Goal: Task Accomplishment & Management: Use online tool/utility

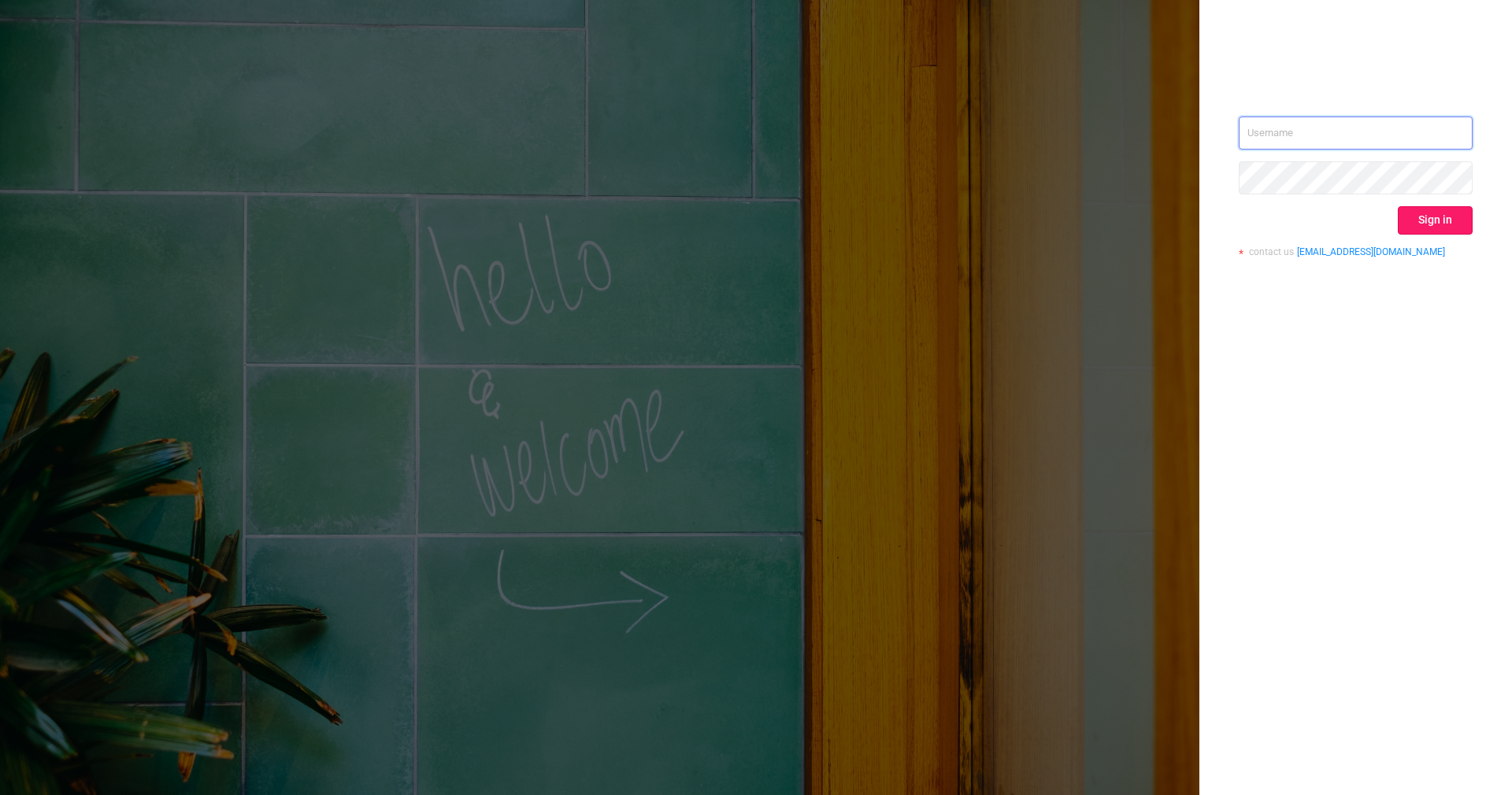
type input "[PERSON_NAME][EMAIL_ADDRESS][DOMAIN_NAME]"
click at [1451, 223] on button "Sign in" at bounding box center [1435, 220] width 75 height 28
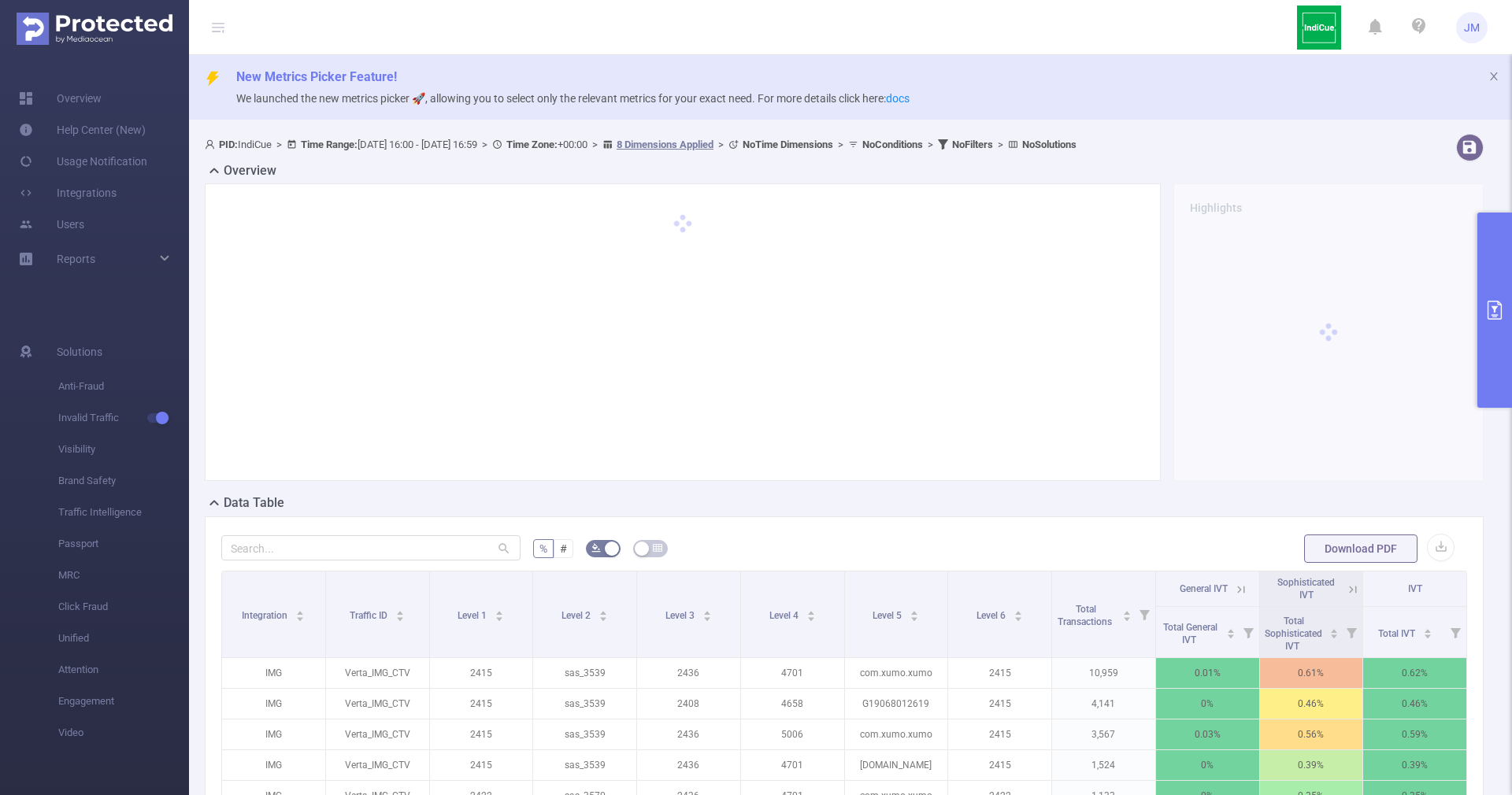
click at [1487, 291] on button "primary" at bounding box center [1494, 310] width 35 height 196
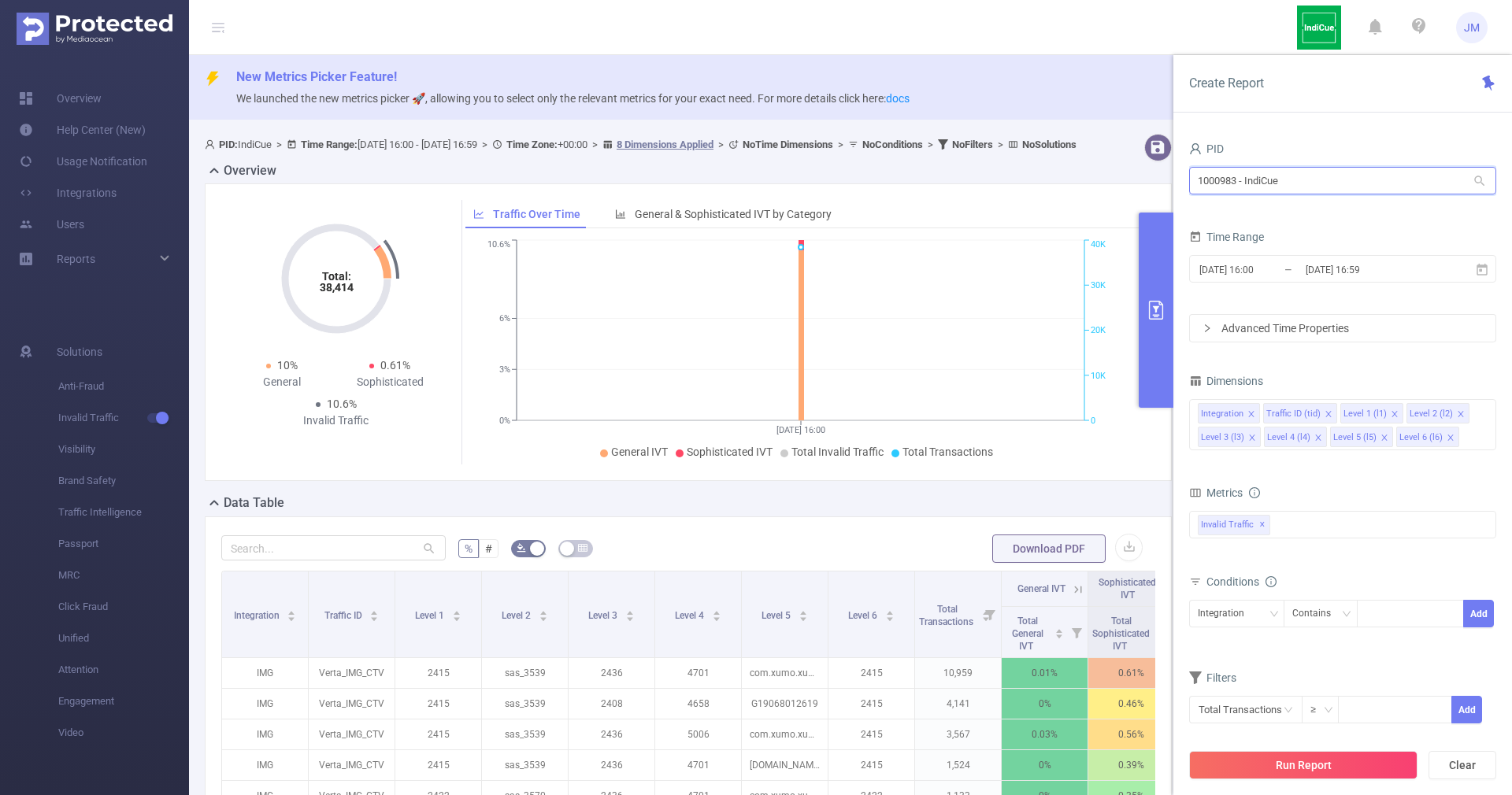
click at [1266, 181] on input "1000983 - IndiCue" at bounding box center [1342, 180] width 307 height 27
click at [1296, 210] on li "1000983 - IndiCue" at bounding box center [1342, 212] width 307 height 25
click at [1008, 155] on div "PID: IndiCue > Time Range: 2025-08-20 16:00 - 2025-08-20 16:59 > Time Zone: +00…" at bounding box center [647, 144] width 885 height 21
click at [1429, 414] on div "Level 2 (l2)" at bounding box center [1431, 414] width 43 height 20
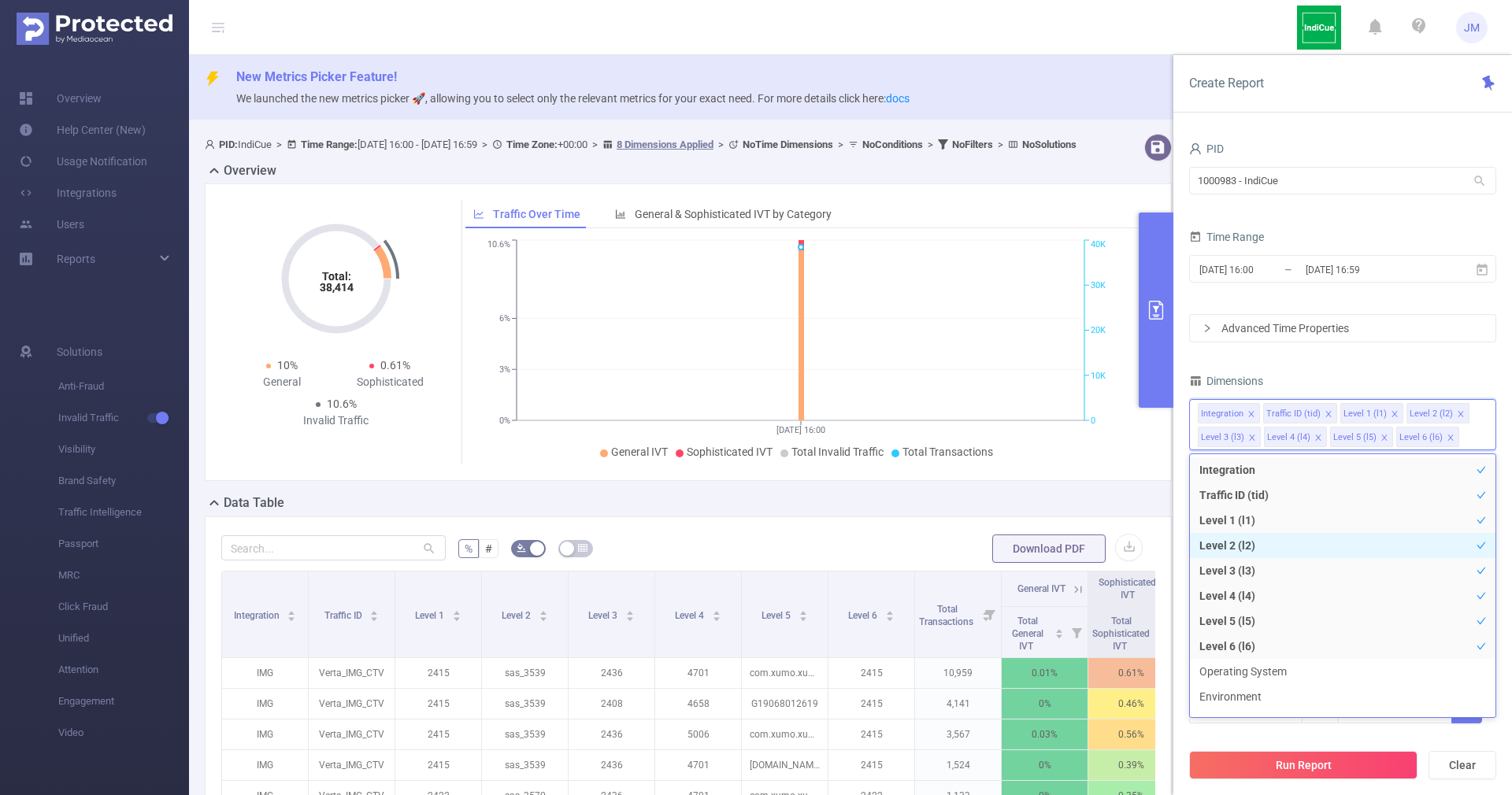
click at [1246, 541] on li "Level 2 (l2)" at bounding box center [1342, 545] width 305 height 25
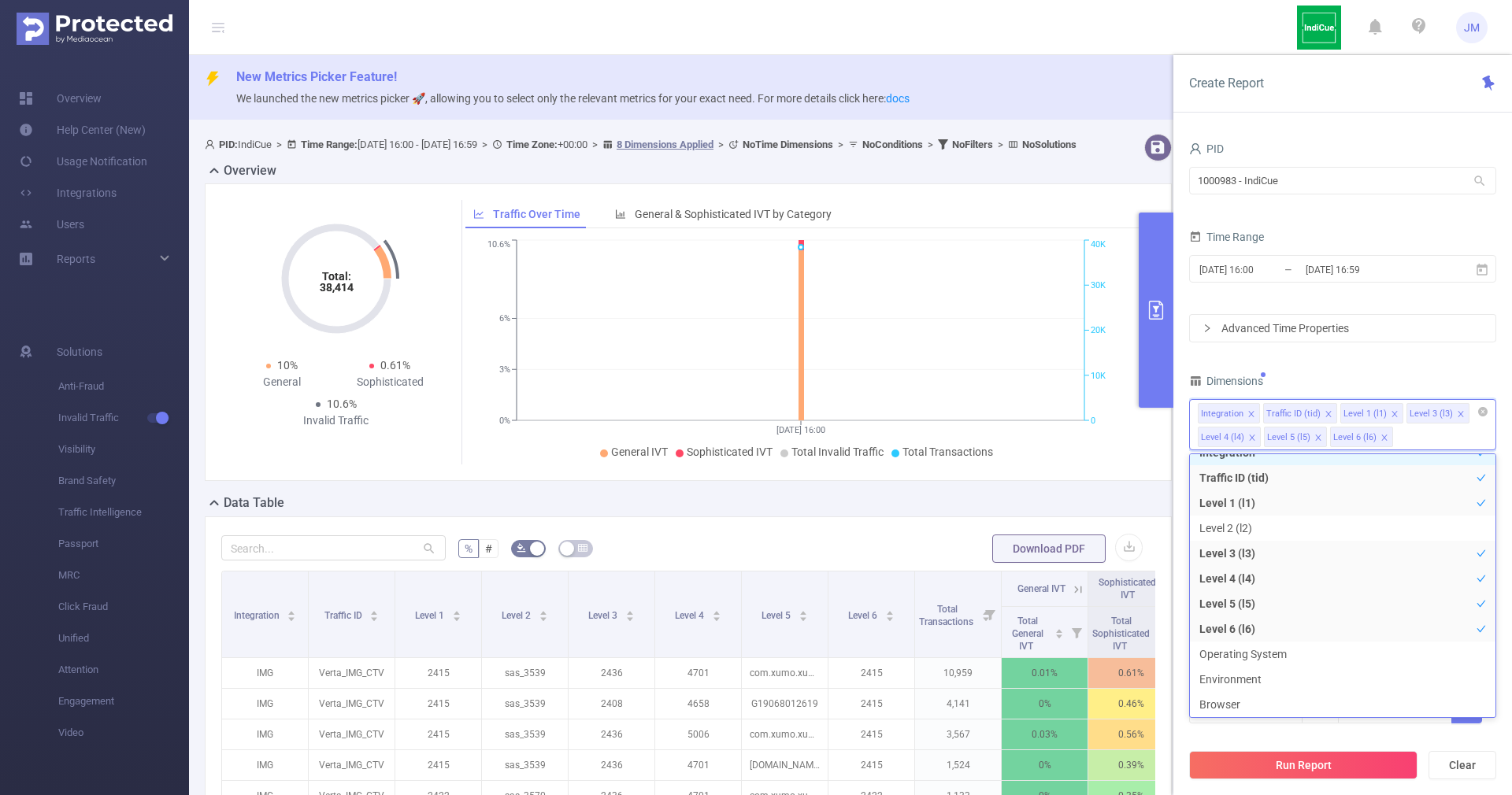
scroll to position [3, 0]
click at [1480, 412] on icon "icon: close-circle" at bounding box center [1483, 412] width 10 height 10
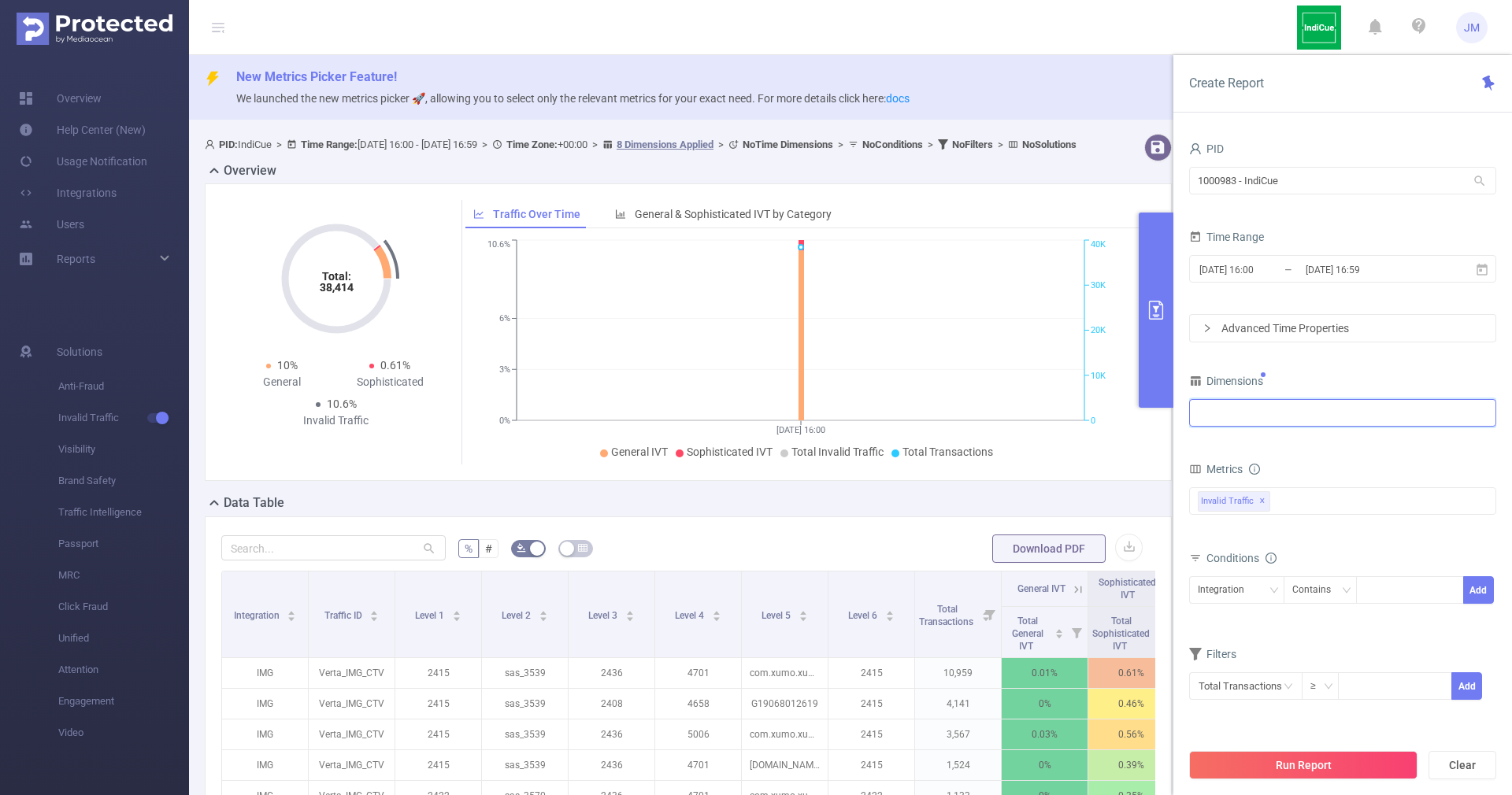
click at [1321, 410] on div at bounding box center [1342, 413] width 290 height 26
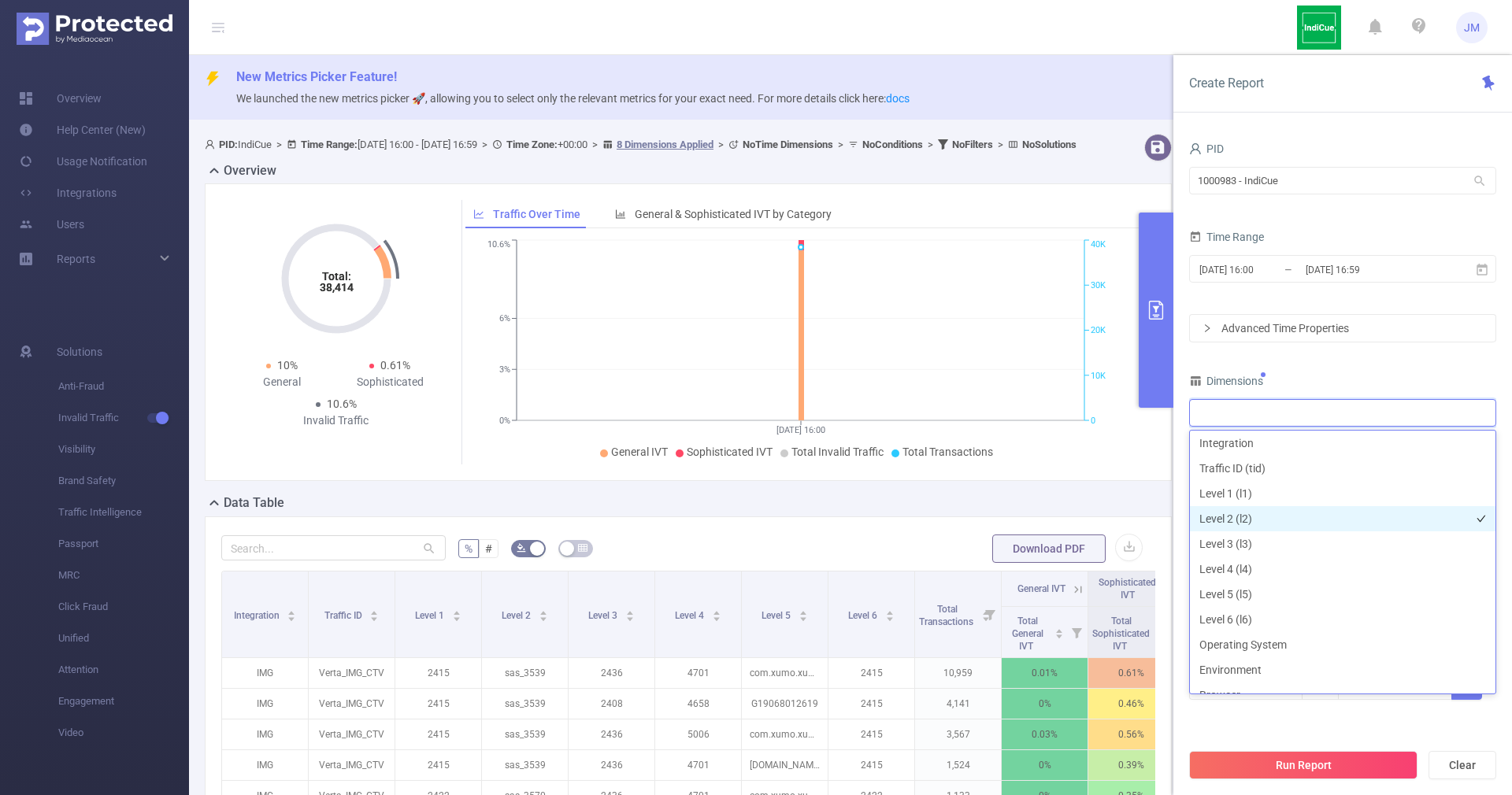
click at [1241, 518] on li "Level 2 (l2)" at bounding box center [1342, 518] width 305 height 25
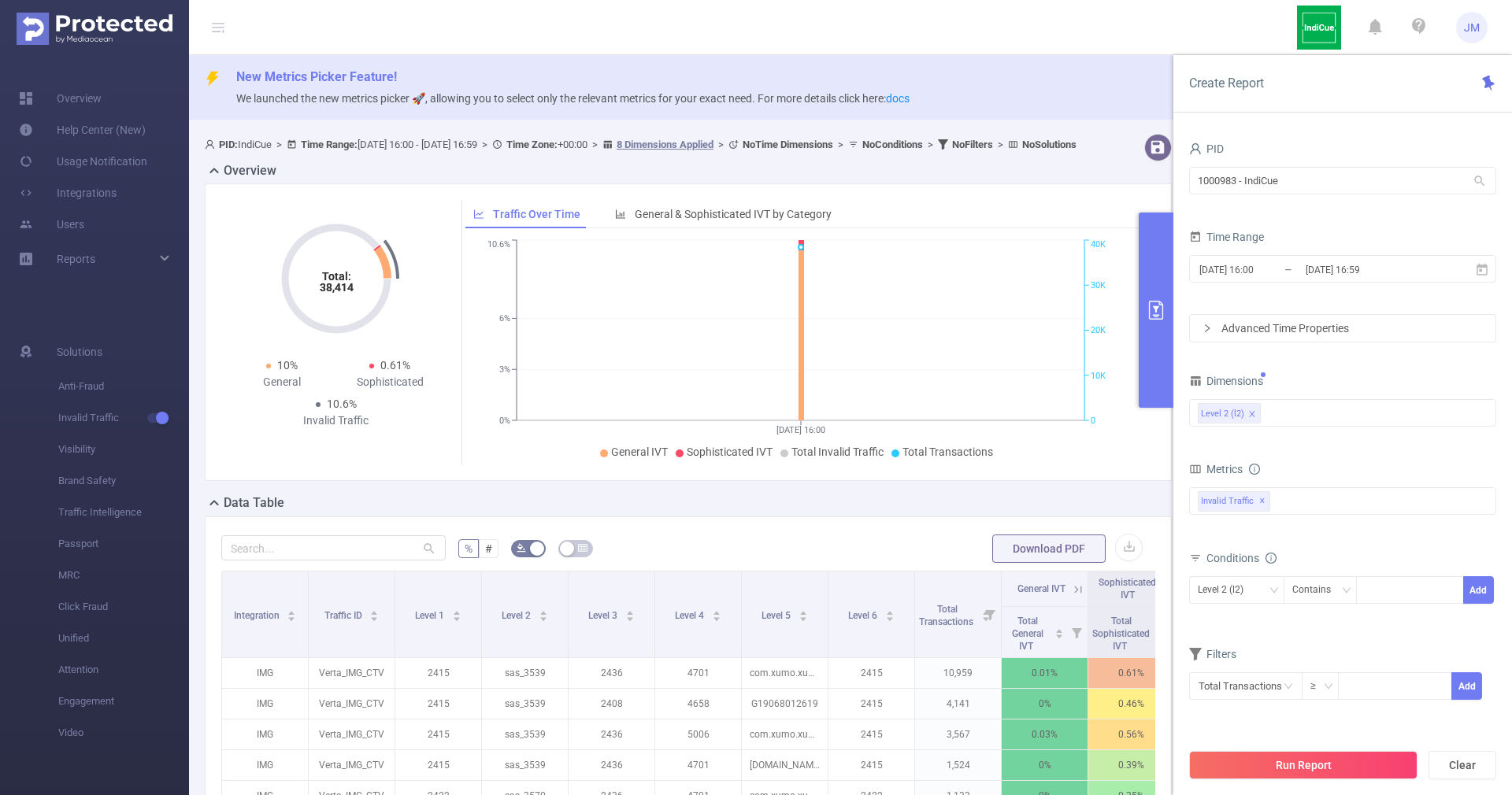
click at [1419, 380] on div "Dimensions" at bounding box center [1342, 383] width 307 height 26
click at [1246, 414] on li "Level 2 (l2)" at bounding box center [1229, 413] width 63 height 20
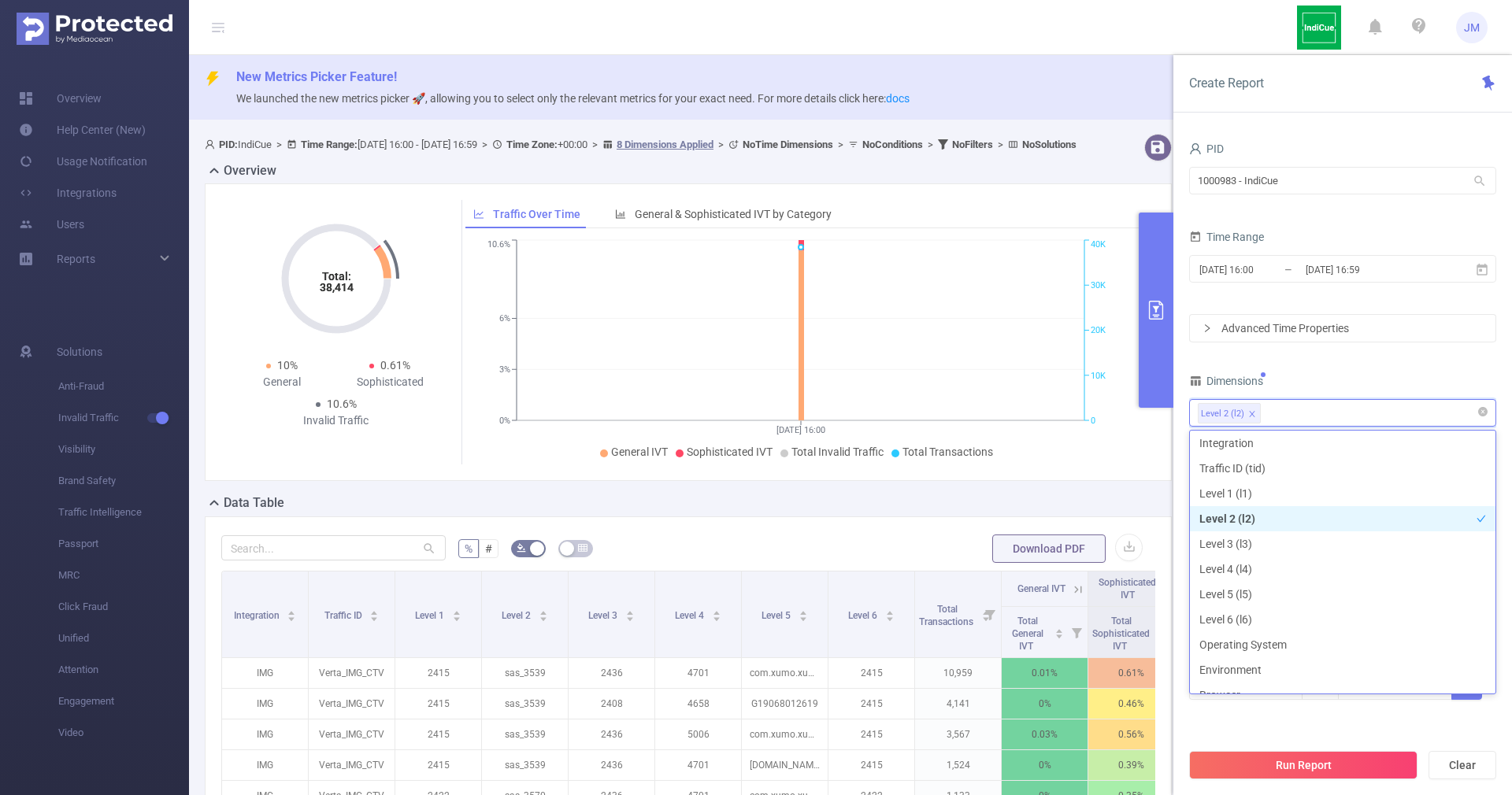
click at [1254, 411] on icon "icon: close" at bounding box center [1251, 414] width 6 height 6
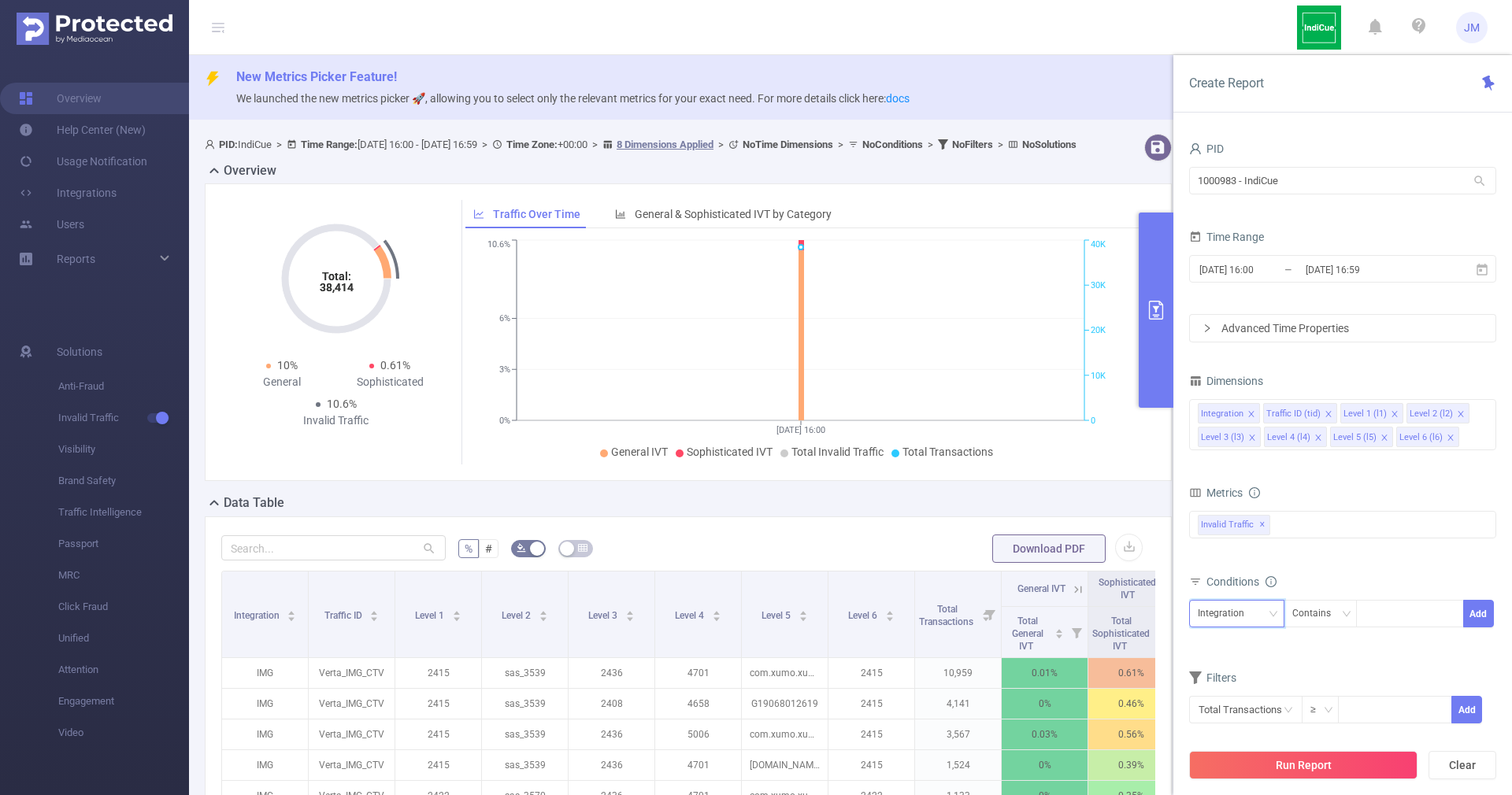
click at [1249, 608] on div "Integration" at bounding box center [1225, 613] width 57 height 26
click at [1234, 487] on li "Level 2 (l2)" at bounding box center [1237, 483] width 95 height 25
click at [1396, 618] on div at bounding box center [1410, 613] width 90 height 26
paste input "3506"
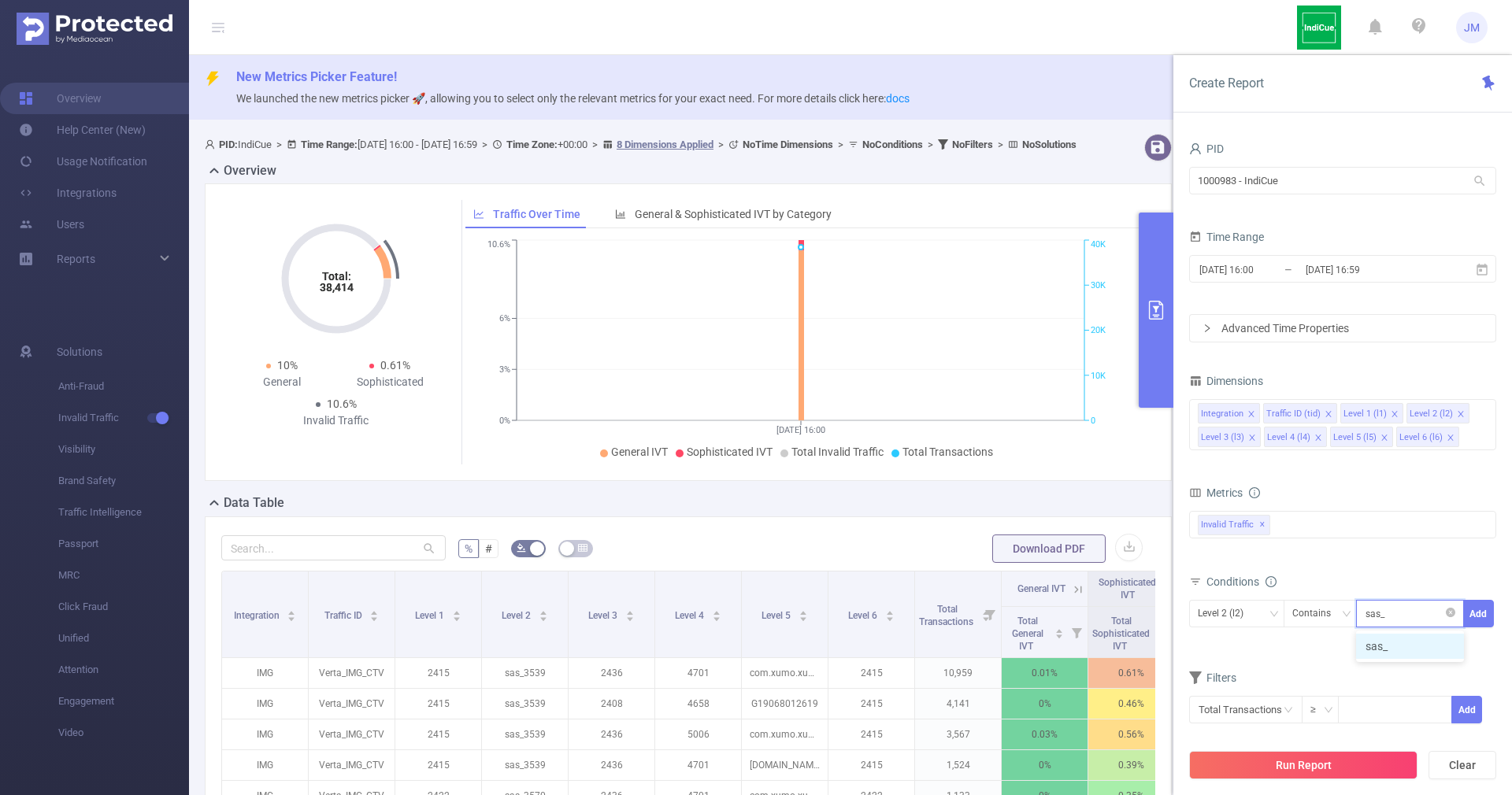
type input "sas_3506"
click at [1383, 647] on li "sas_3506" at bounding box center [1410, 645] width 108 height 25
click at [1497, 614] on div "PID 1000983 - IndiCue 1000983 - IndiCue Time Range [DATE] 16:00 _ [DATE] 16:59 …" at bounding box center [1342, 472] width 339 height 700
click at [1475, 616] on button "Add" at bounding box center [1478, 613] width 31 height 27
click at [1306, 767] on button "Run Report" at bounding box center [1303, 764] width 229 height 28
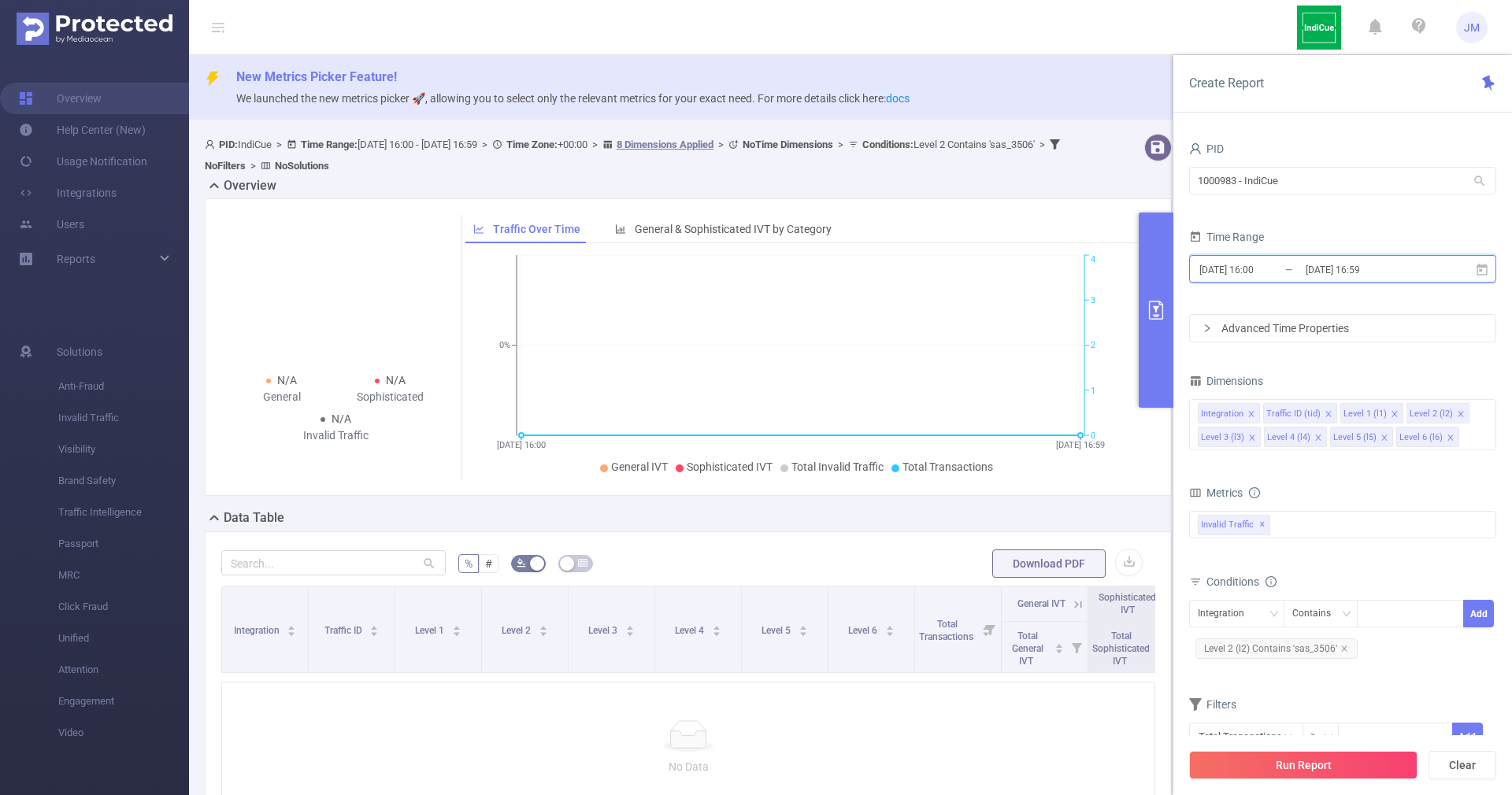
click at [1485, 272] on icon at bounding box center [1482, 270] width 14 height 14
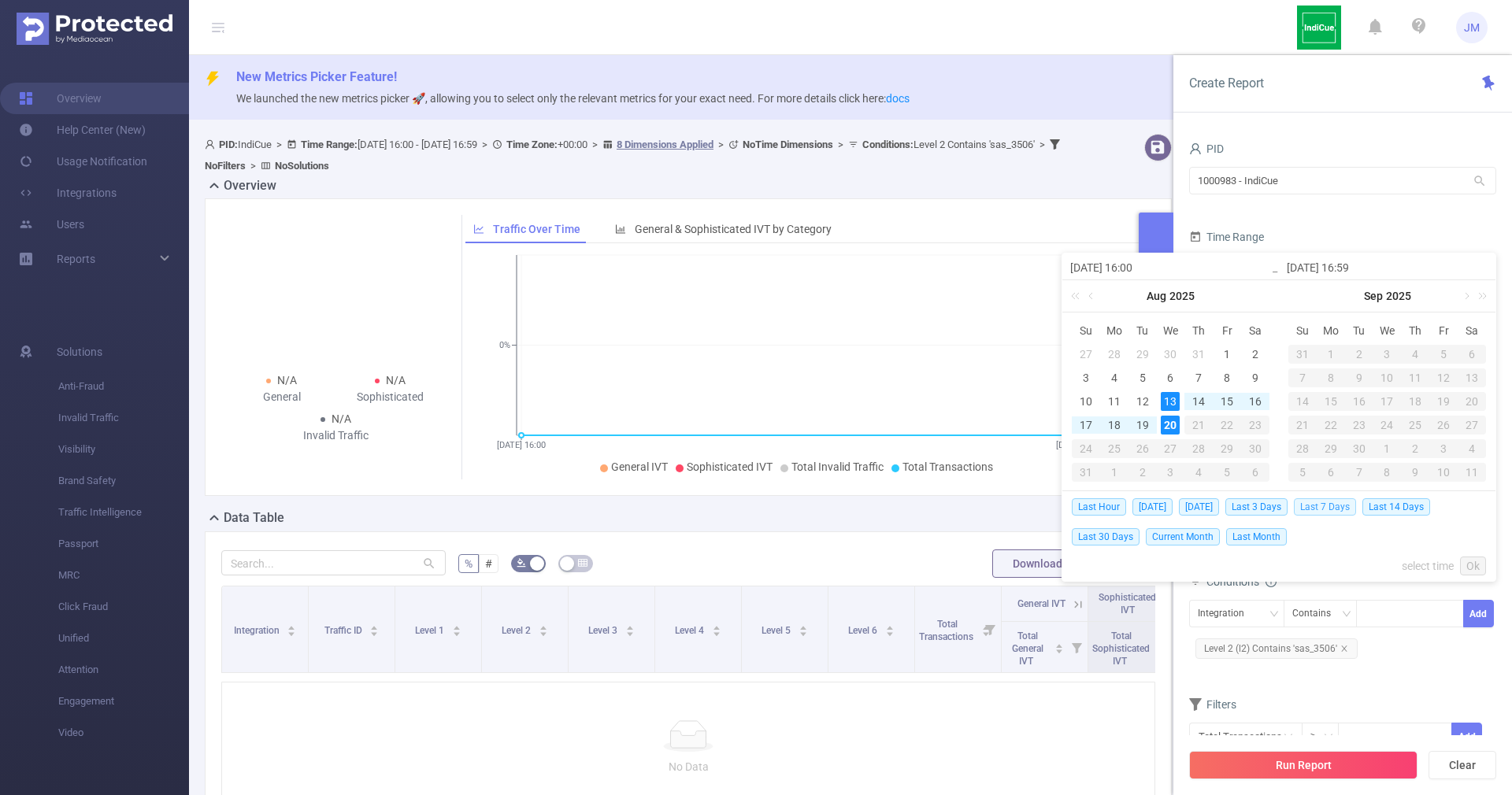
click at [1351, 502] on span "Last 7 Days" at bounding box center [1324, 507] width 62 height 18
type input "[DATE] 00:00"
type input "[DATE] 23:59"
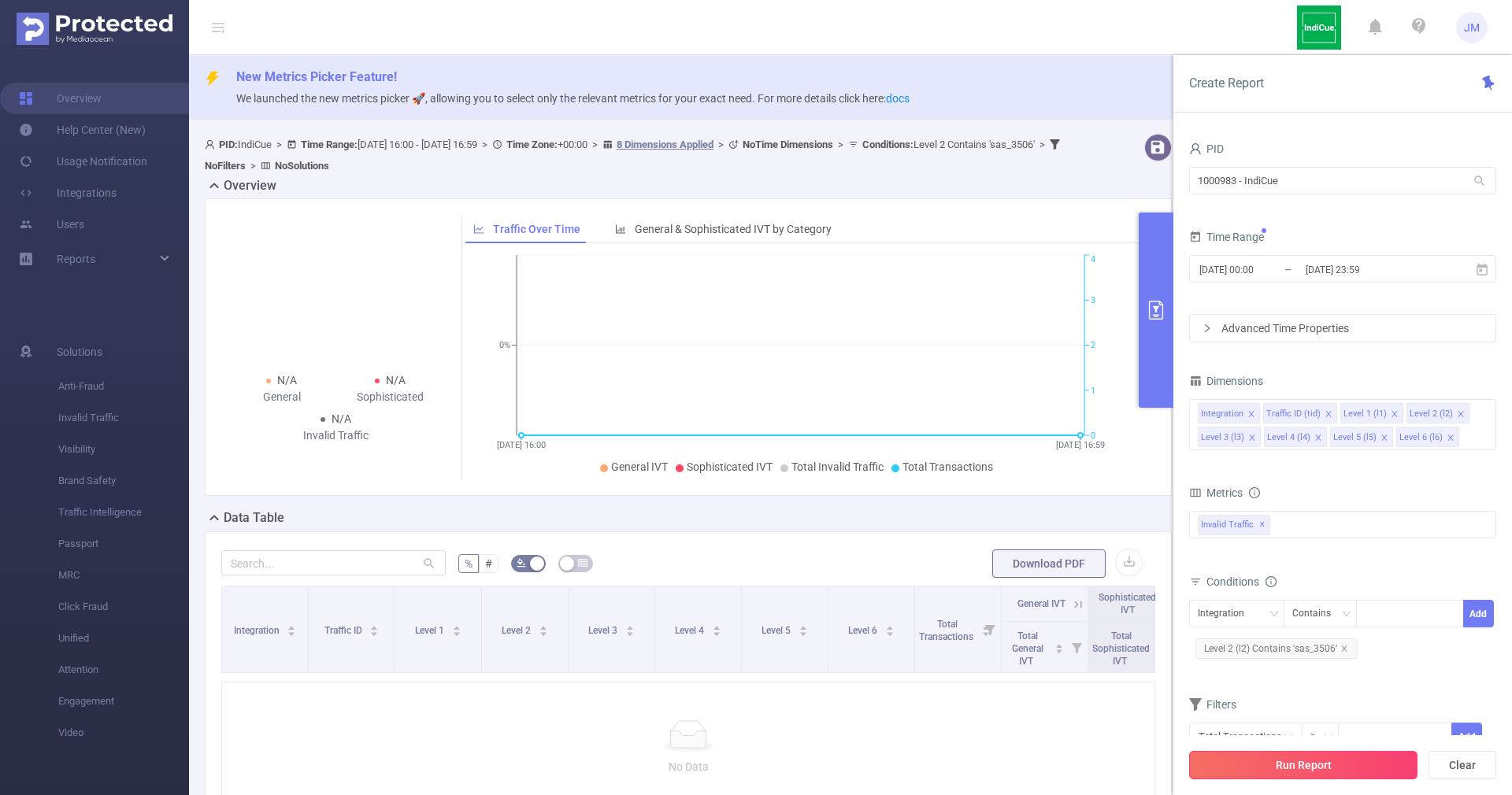
click at [1343, 768] on button "Run Report" at bounding box center [1303, 764] width 229 height 28
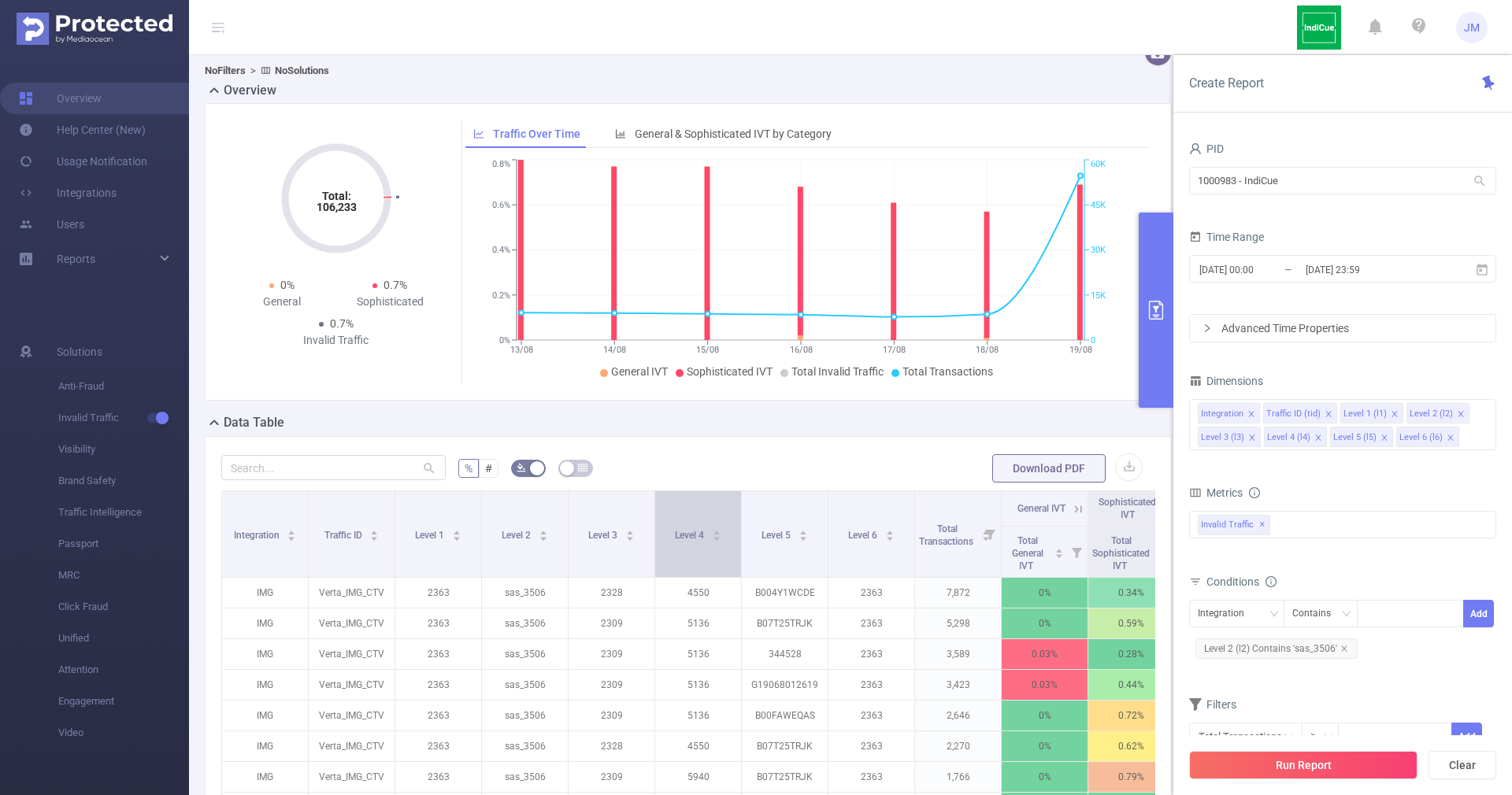
scroll to position [118, 0]
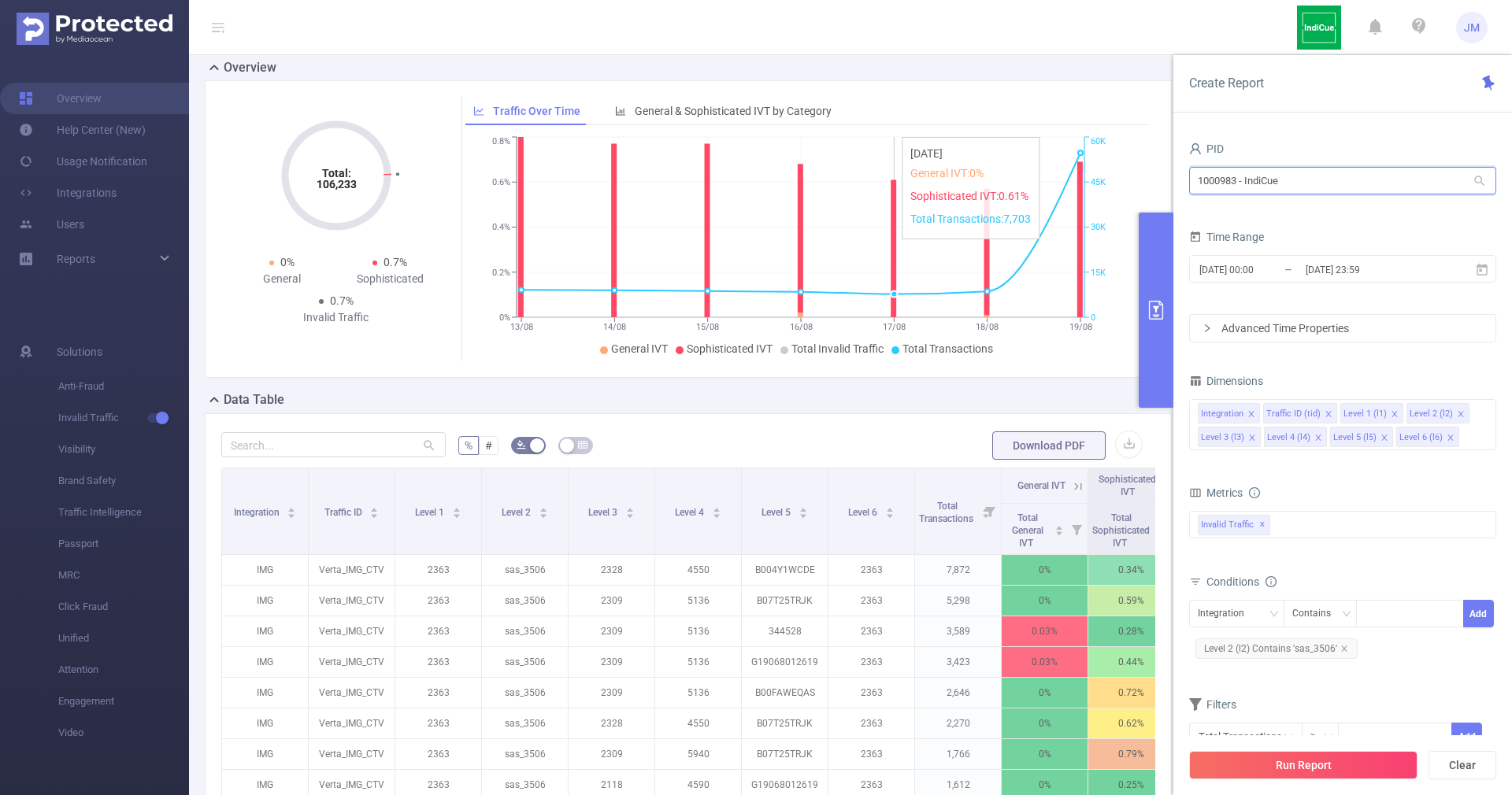
drag, startPoint x: 1306, startPoint y: 191, endPoint x: 923, endPoint y: 203, distance: 383.2
click at [923, 209] on section "PID: IndiCue > Time Range: [DATE] 00:00 - [DATE] 23:59 > Time Zone: +00:00 > 8 …" at bounding box center [850, 505] width 1323 height 991
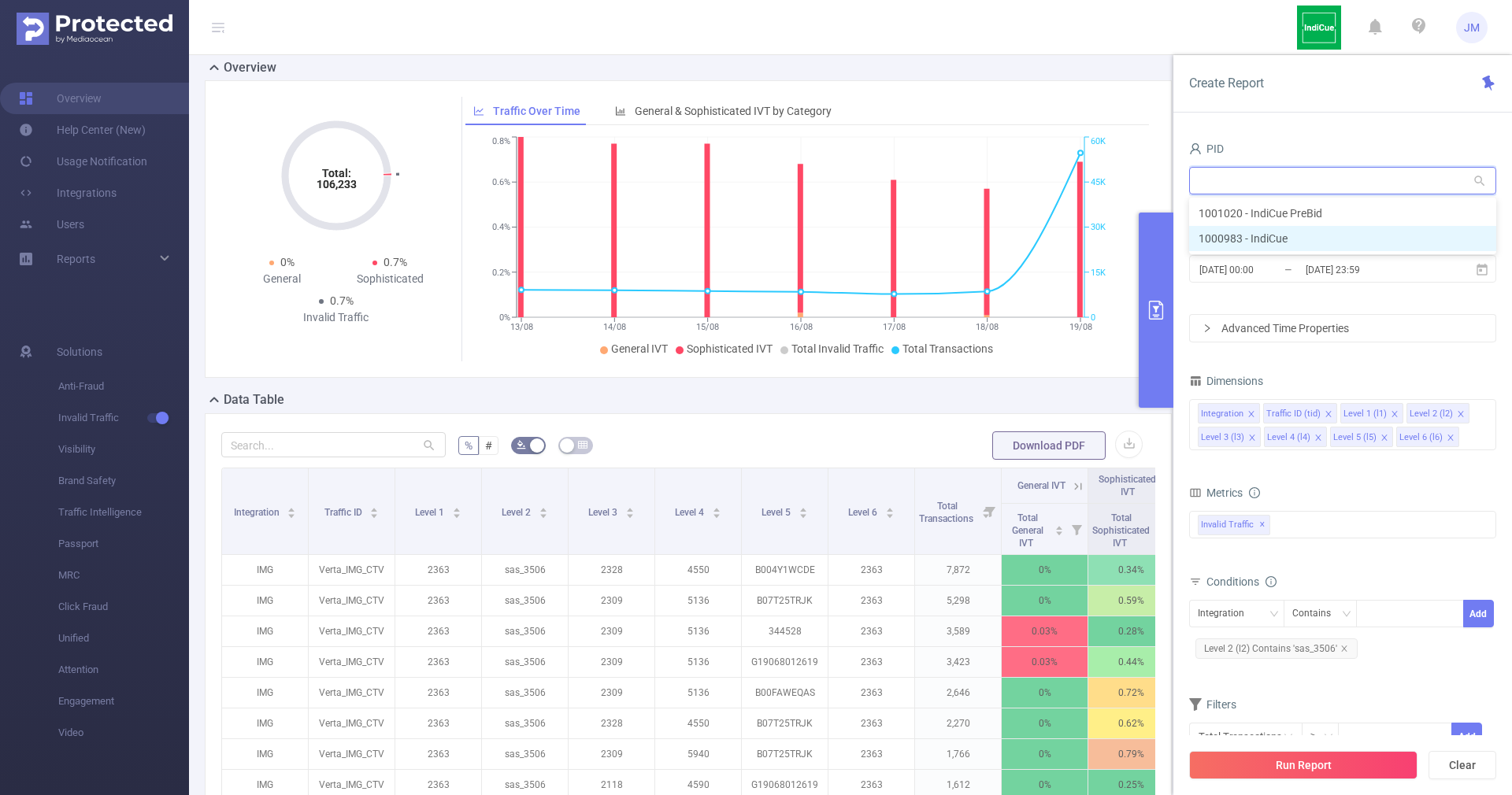
click at [1239, 238] on li "1000983 - IndiCue" at bounding box center [1342, 238] width 307 height 25
type input "1000983 - IndiCue"
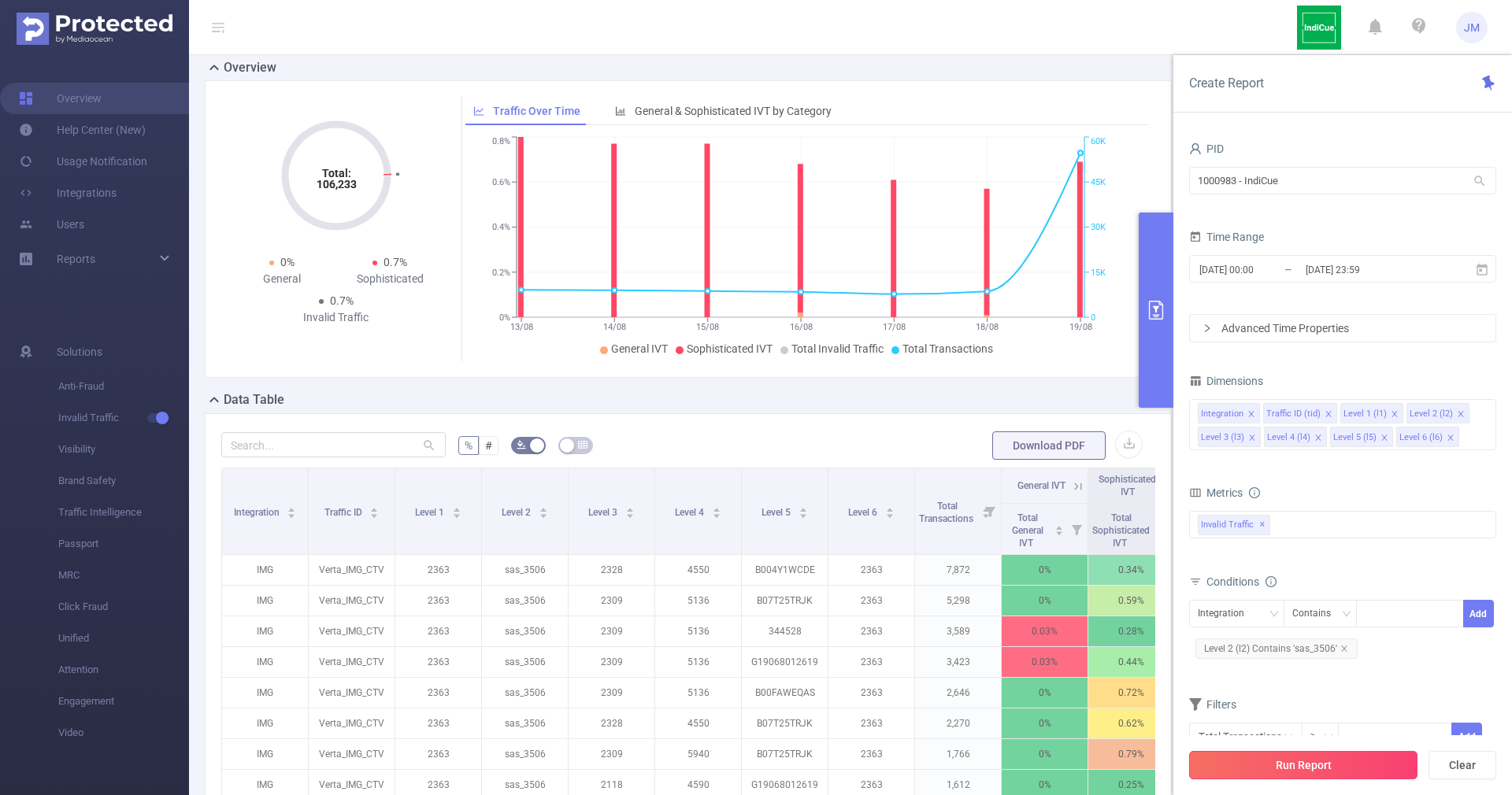
click at [1306, 756] on button "Run Report" at bounding box center [1303, 764] width 229 height 28
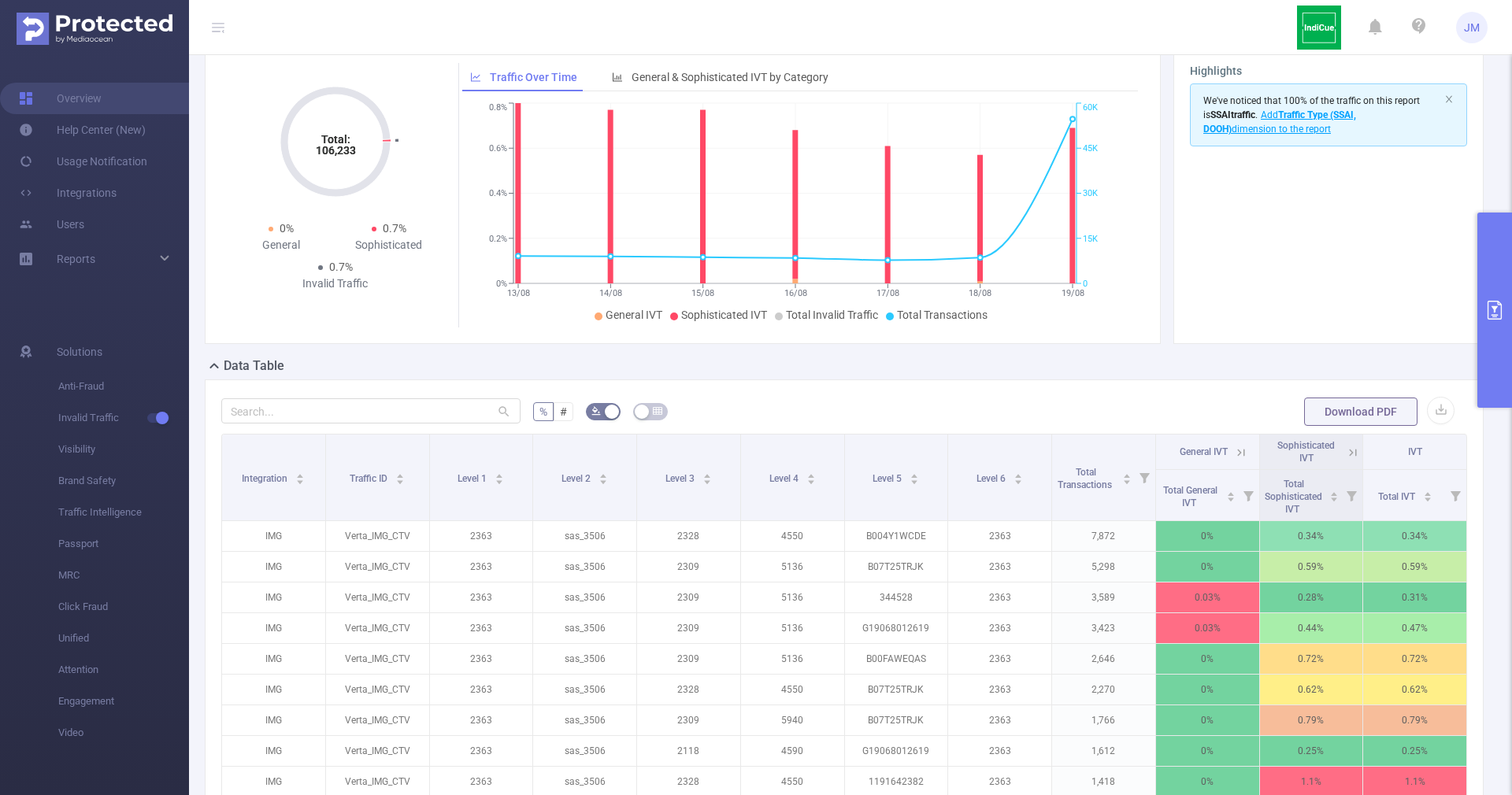
scroll to position [0, 0]
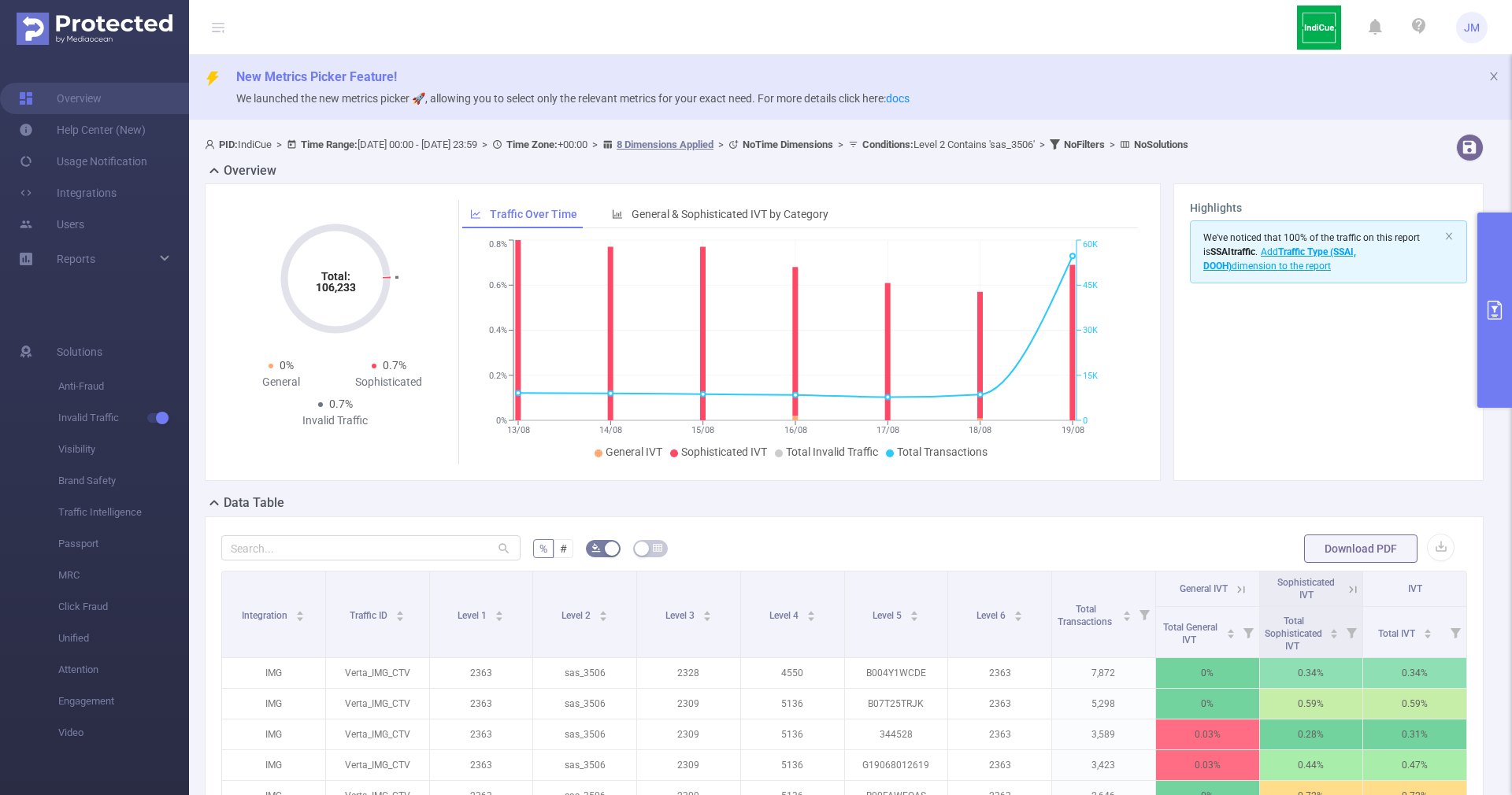
click at [1489, 328] on button "primary" at bounding box center [1494, 310] width 35 height 196
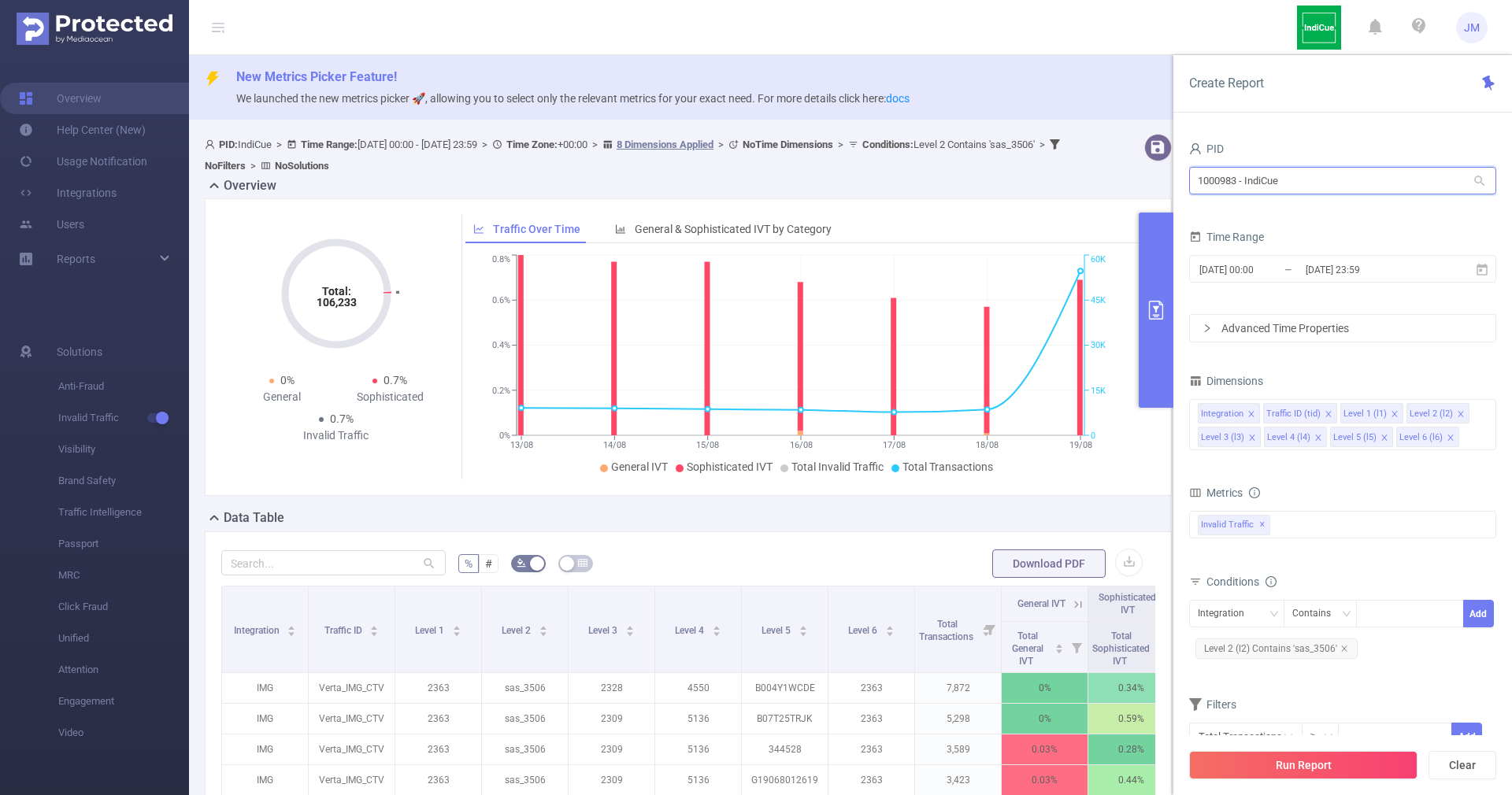
drag, startPoint x: 1366, startPoint y: 188, endPoint x: 1135, endPoint y: 177, distance: 231.3
click at [1135, 177] on section "PID: IndiCue > Time Range: [DATE] 00:00 - [DATE] 23:59 > Time Zone: +00:00 > 8 …" at bounding box center [850, 623] width 1323 height 991
drag, startPoint x: 1241, startPoint y: 205, endPoint x: 1230, endPoint y: 204, distance: 11.0
click at [1232, 206] on li "1001020 - IndiCue PreBid" at bounding box center [1342, 212] width 307 height 25
click at [1371, 618] on input at bounding box center [1368, 613] width 7 height 20
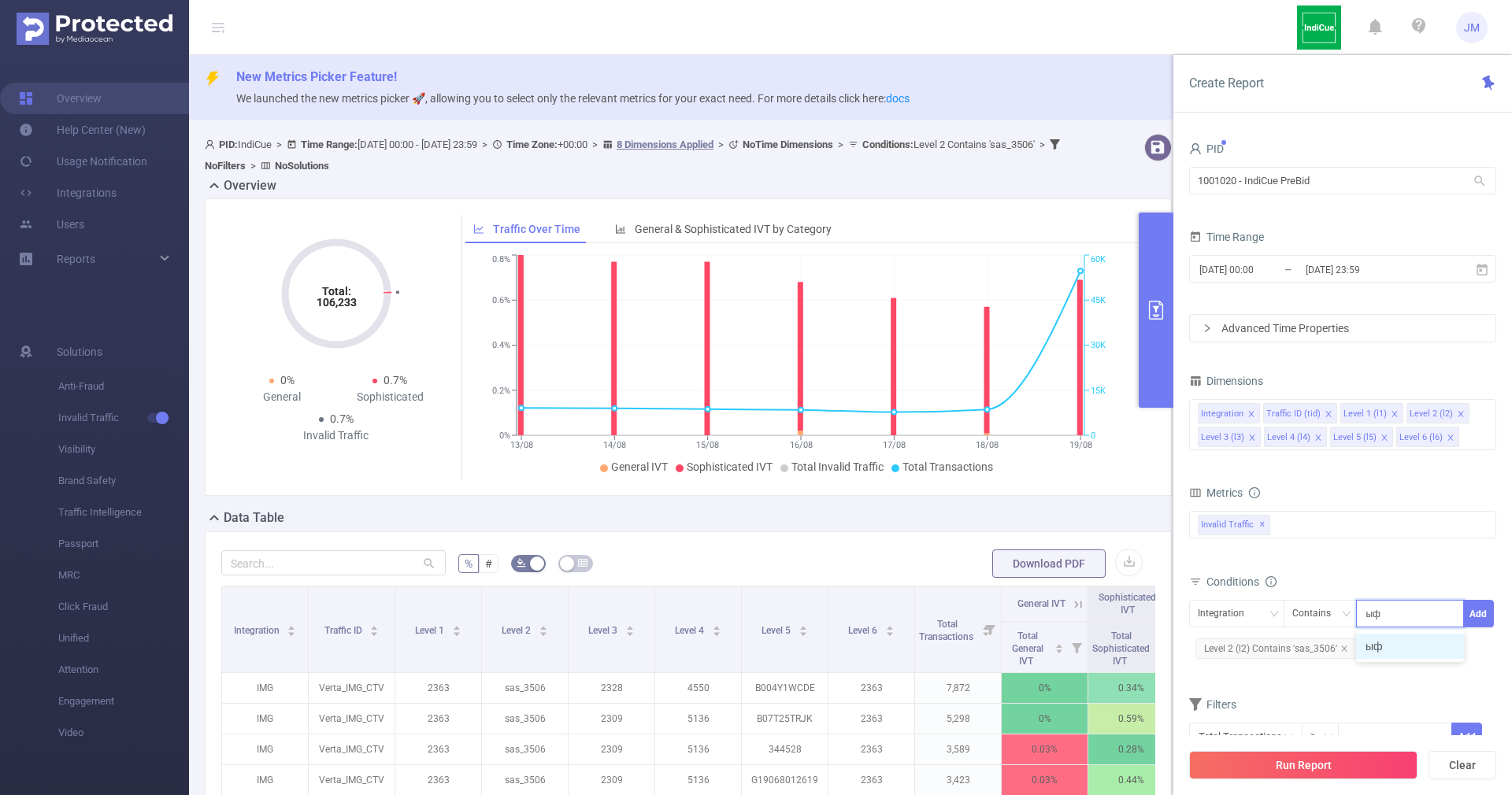
type input "ы"
paste input "3373"
type input "sas_3373"
click at [1491, 611] on button "Add" at bounding box center [1478, 613] width 31 height 27
click at [1344, 649] on icon "icon: close" at bounding box center [1345, 649] width 8 height 8
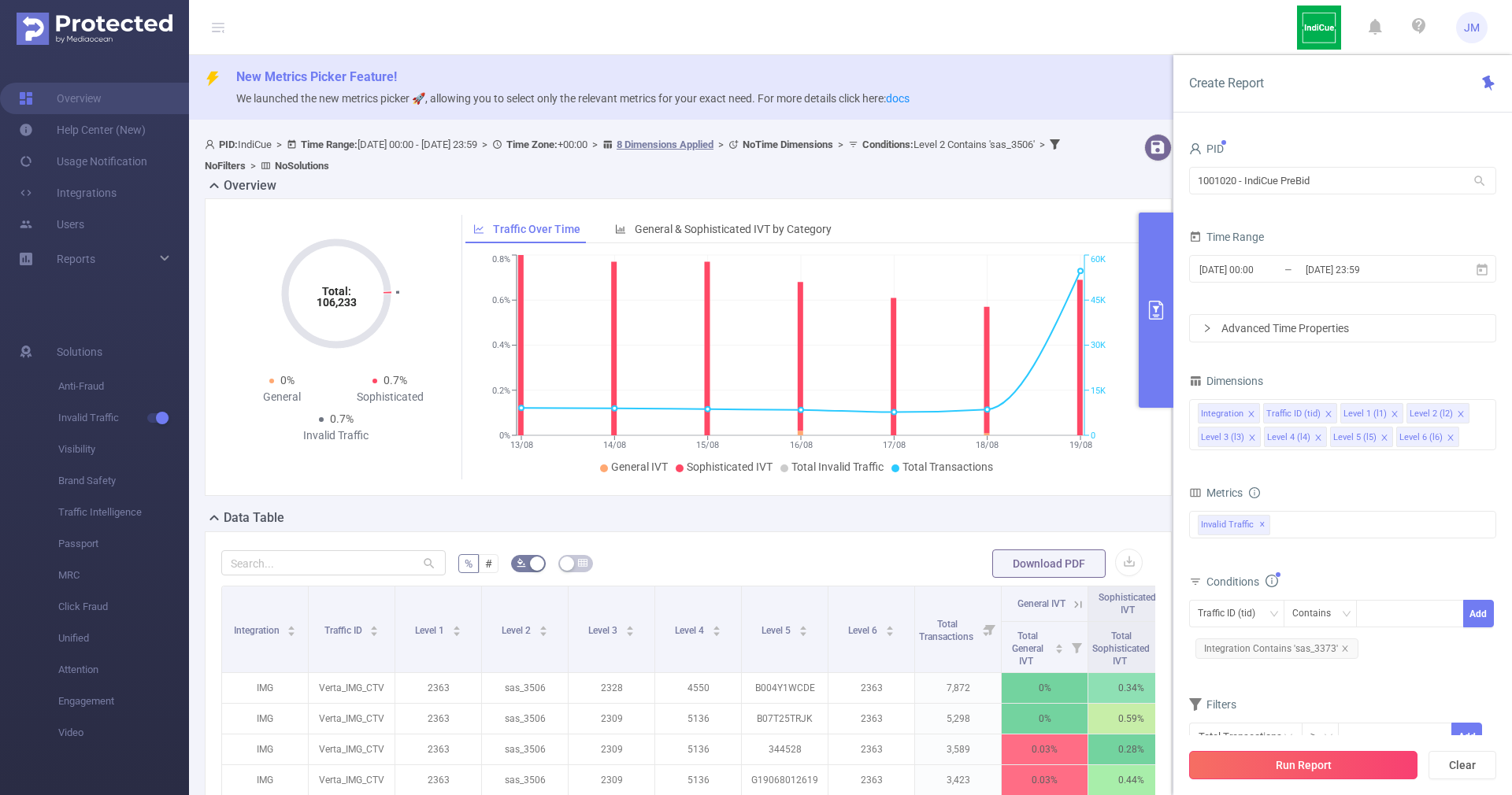
click at [1345, 768] on button "Run Report" at bounding box center [1303, 764] width 229 height 28
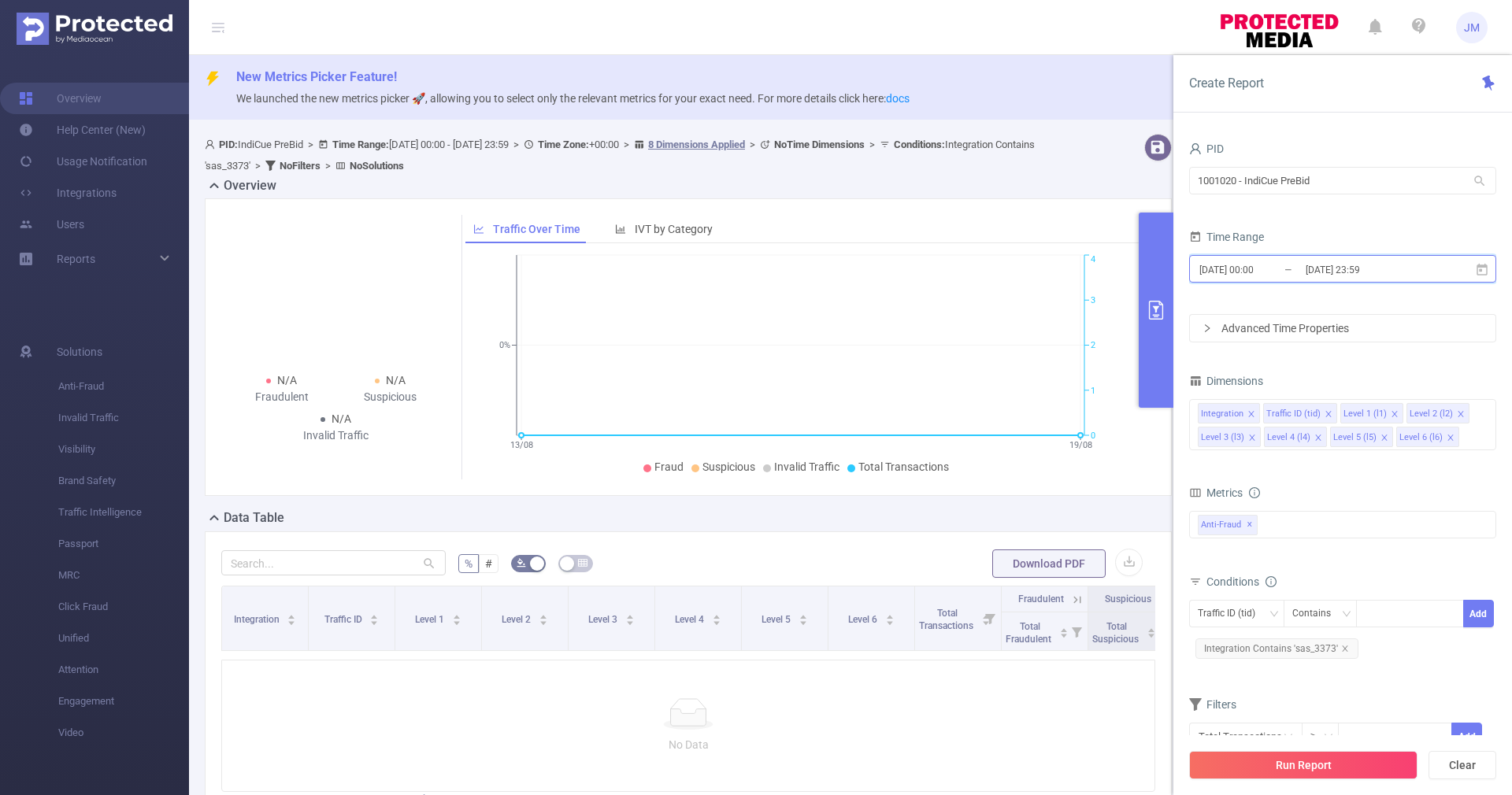
click at [1483, 270] on icon at bounding box center [1482, 270] width 14 height 14
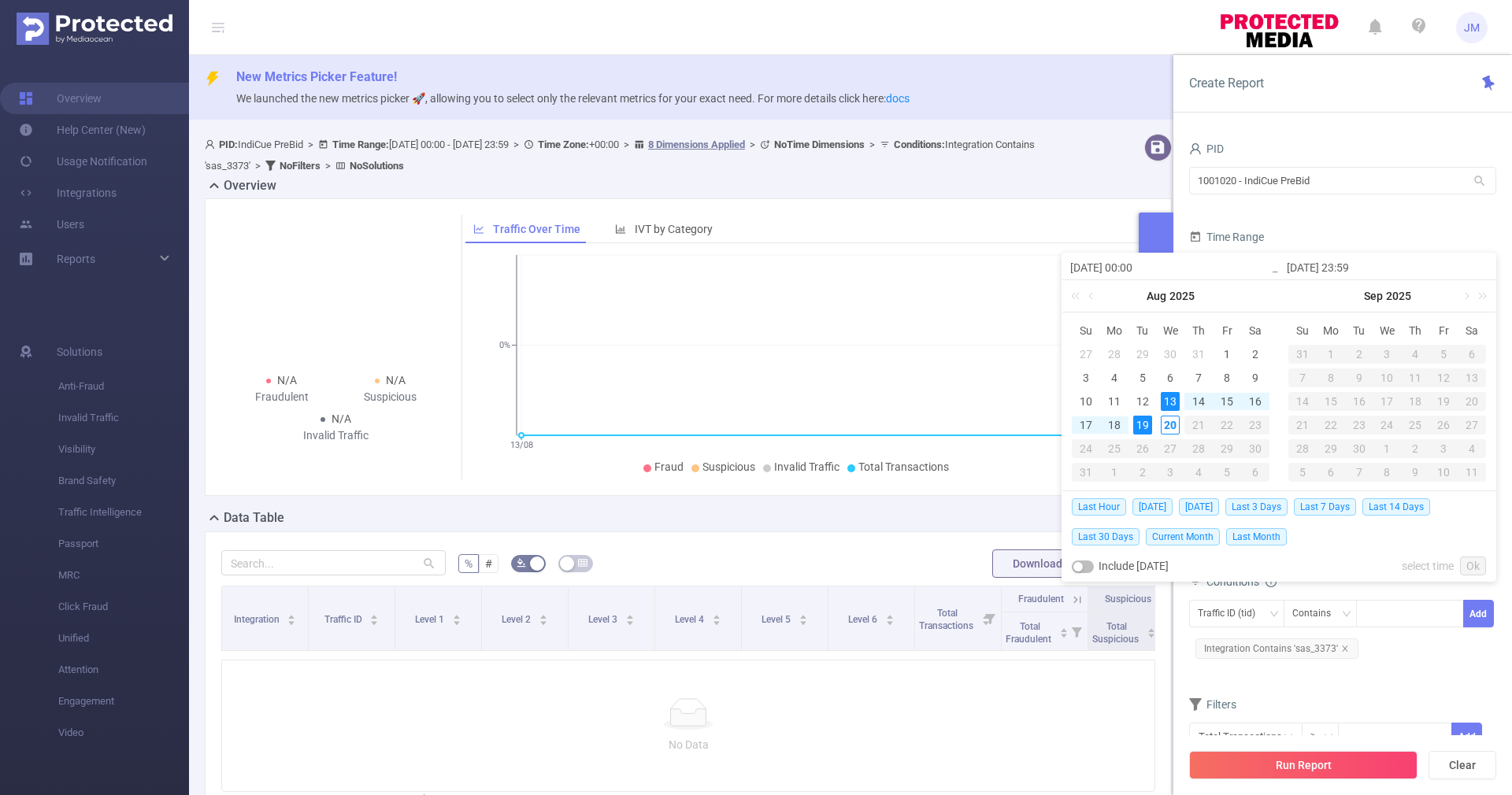
click at [1153, 422] on td "19" at bounding box center [1142, 424] width 28 height 23
click at [1145, 423] on div "19" at bounding box center [1142, 424] width 19 height 19
type input "[DATE] 00:00"
click at [1145, 423] on div "19" at bounding box center [1142, 424] width 19 height 19
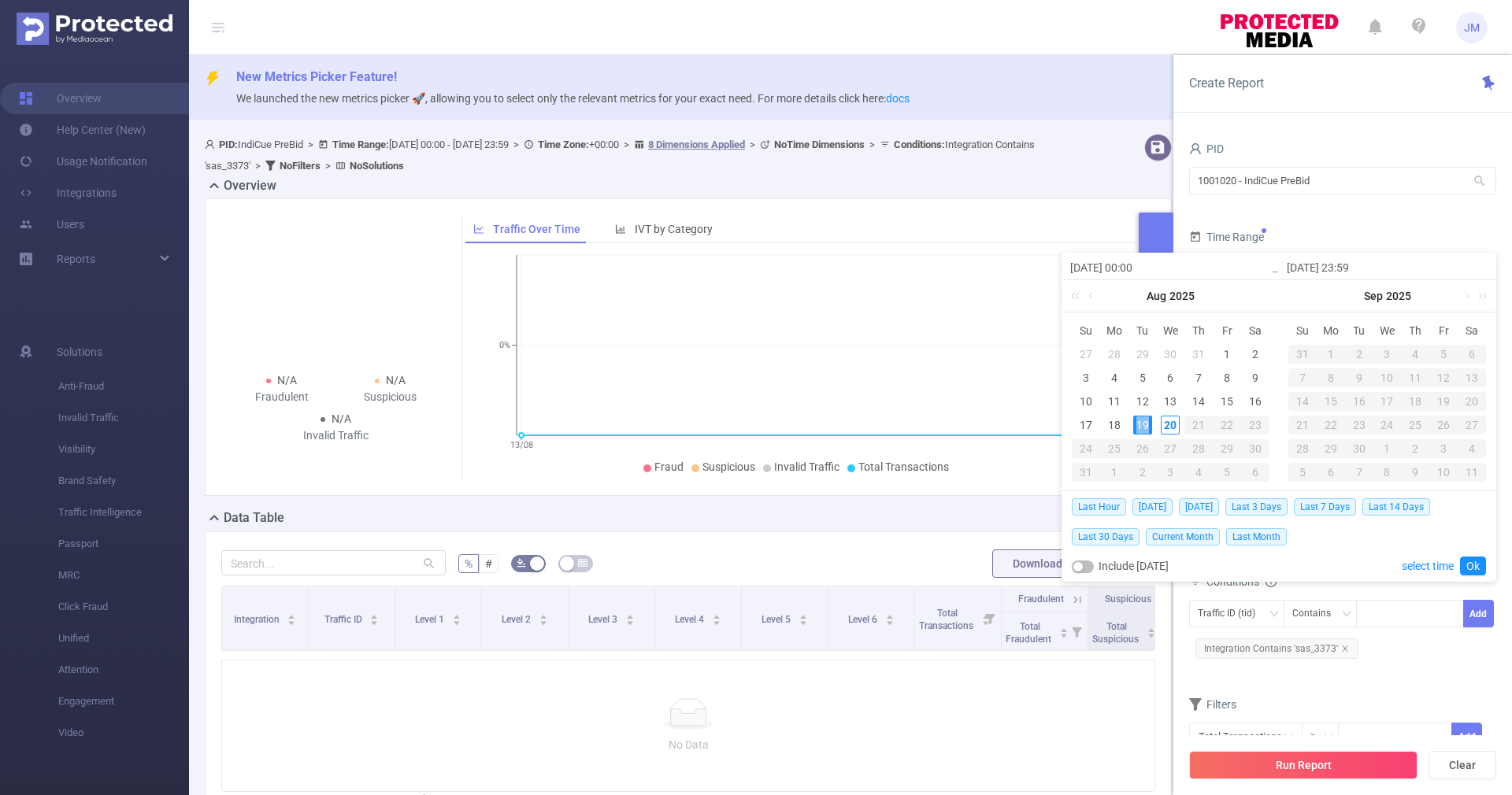
click at [1131, 423] on td "19" at bounding box center [1142, 424] width 28 height 23
click at [1141, 427] on div "19" at bounding box center [1142, 424] width 19 height 19
click at [1479, 561] on link "Ok" at bounding box center [1473, 565] width 26 height 19
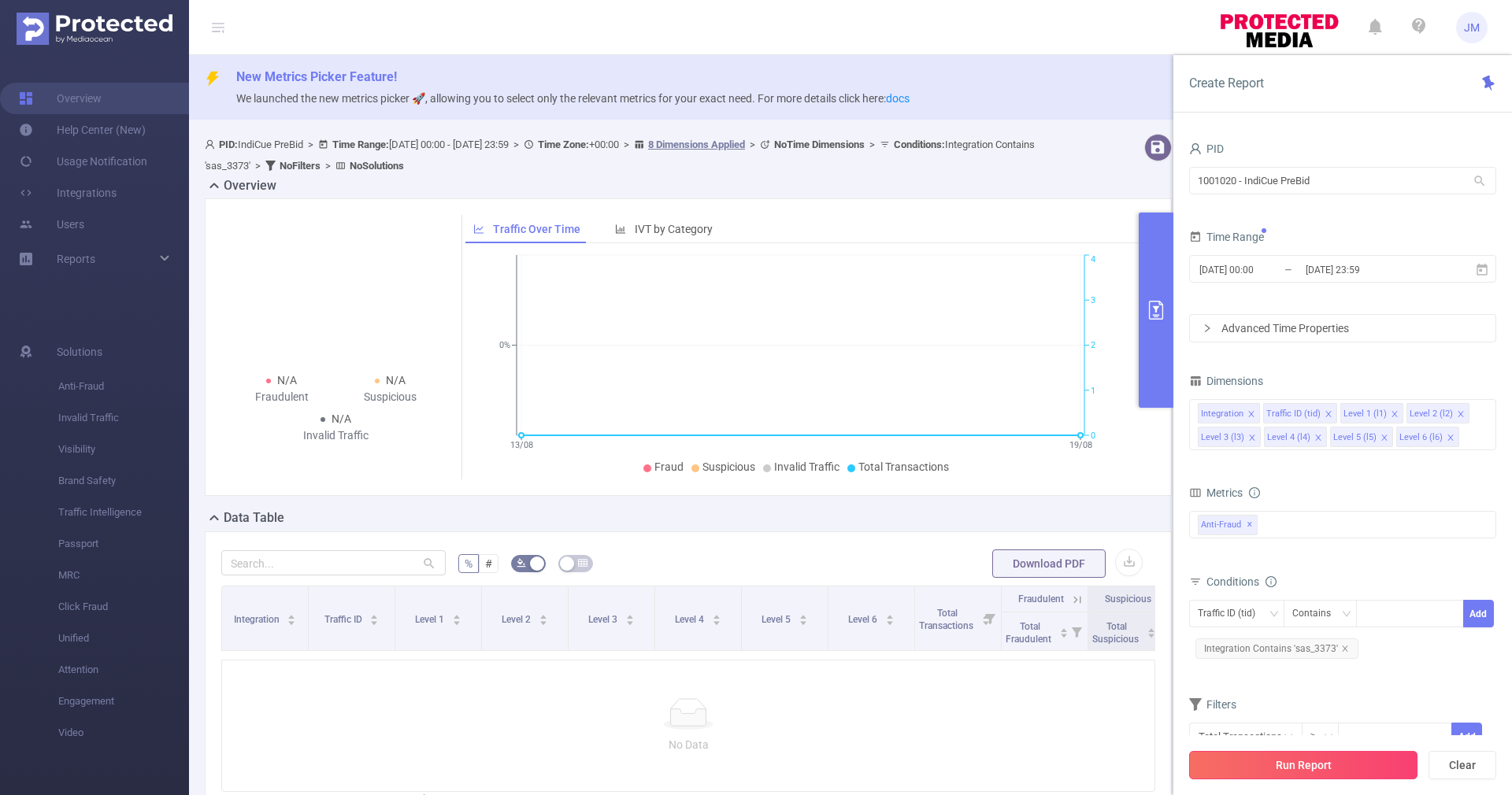
click at [1370, 774] on button "Run Report" at bounding box center [1303, 764] width 229 height 28
click at [1344, 647] on span "Integration Contains 'sas_3373'" at bounding box center [1277, 648] width 163 height 20
click at [1343, 648] on icon "icon: close" at bounding box center [1345, 649] width 8 height 8
click at [1316, 762] on button "Run Report" at bounding box center [1303, 764] width 229 height 28
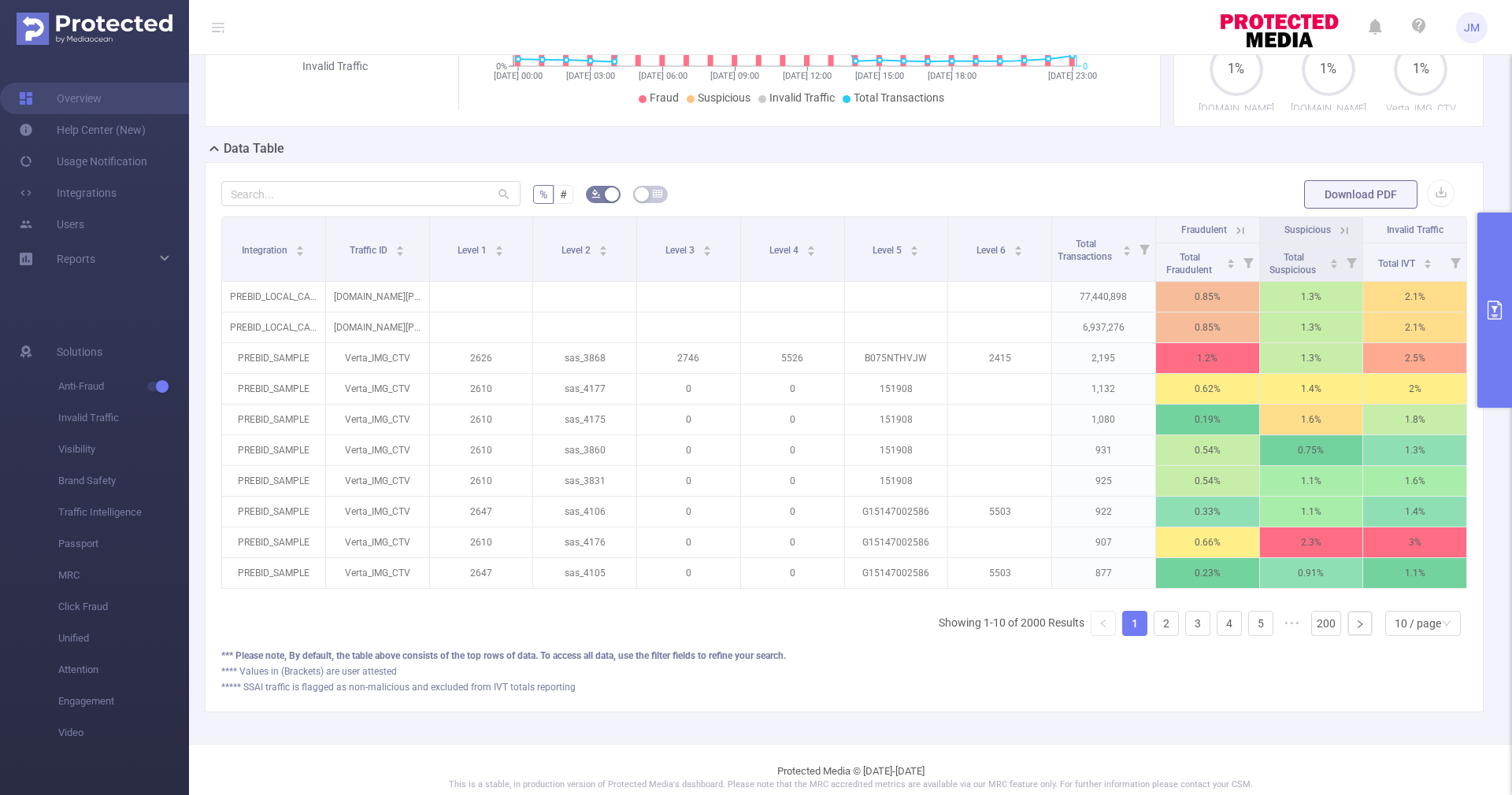
click at [1502, 314] on icon "primary" at bounding box center [1493, 310] width 19 height 19
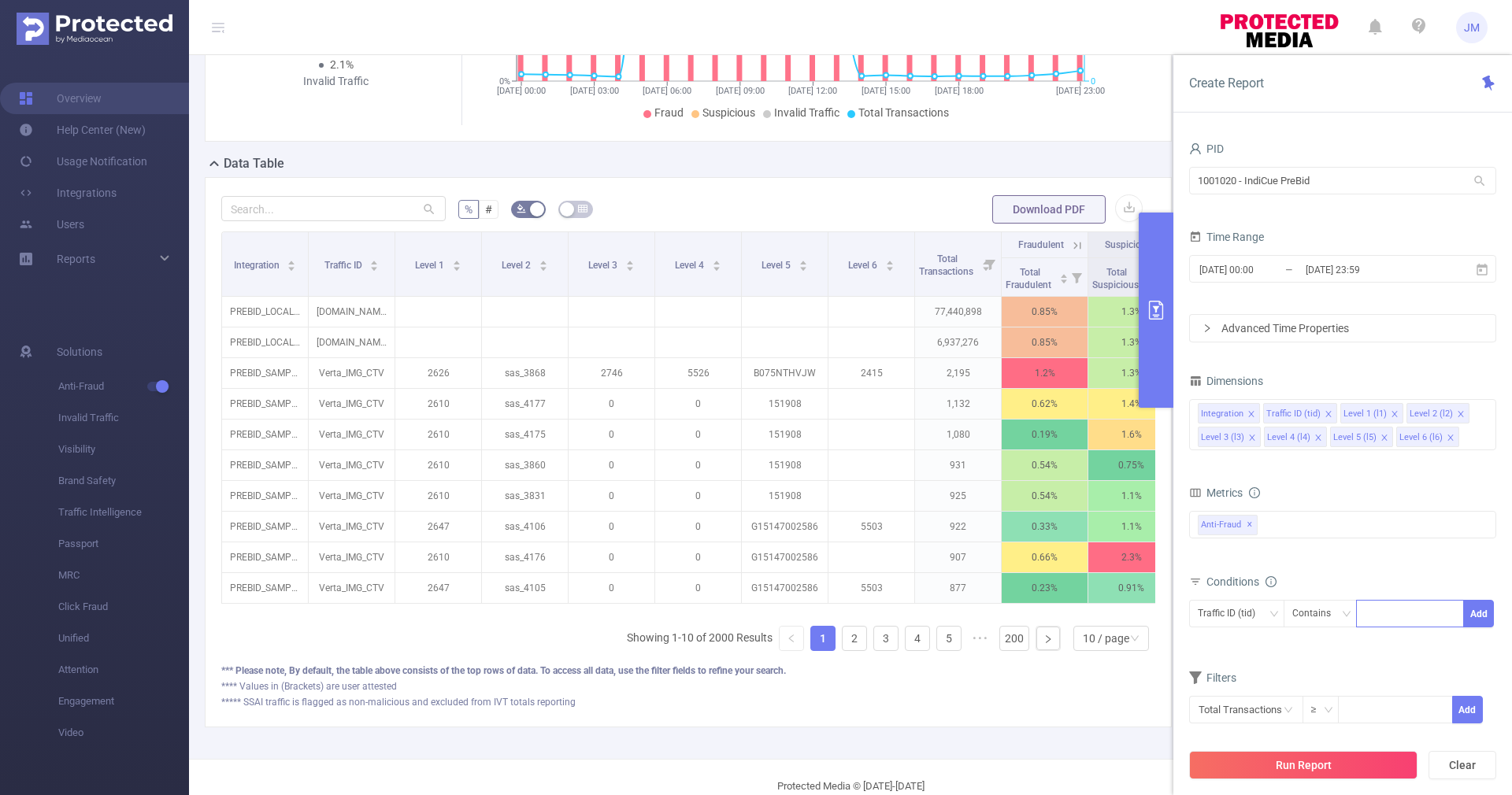
click at [1404, 605] on div at bounding box center [1410, 613] width 90 height 26
click at [1252, 613] on div "Traffic ID (tid)" at bounding box center [1231, 613] width 68 height 26
click at [1245, 481] on li "Level 2 (l2)" at bounding box center [1237, 483] width 95 height 25
click at [1378, 608] on div at bounding box center [1410, 613] width 90 height 26
type input "sas_"
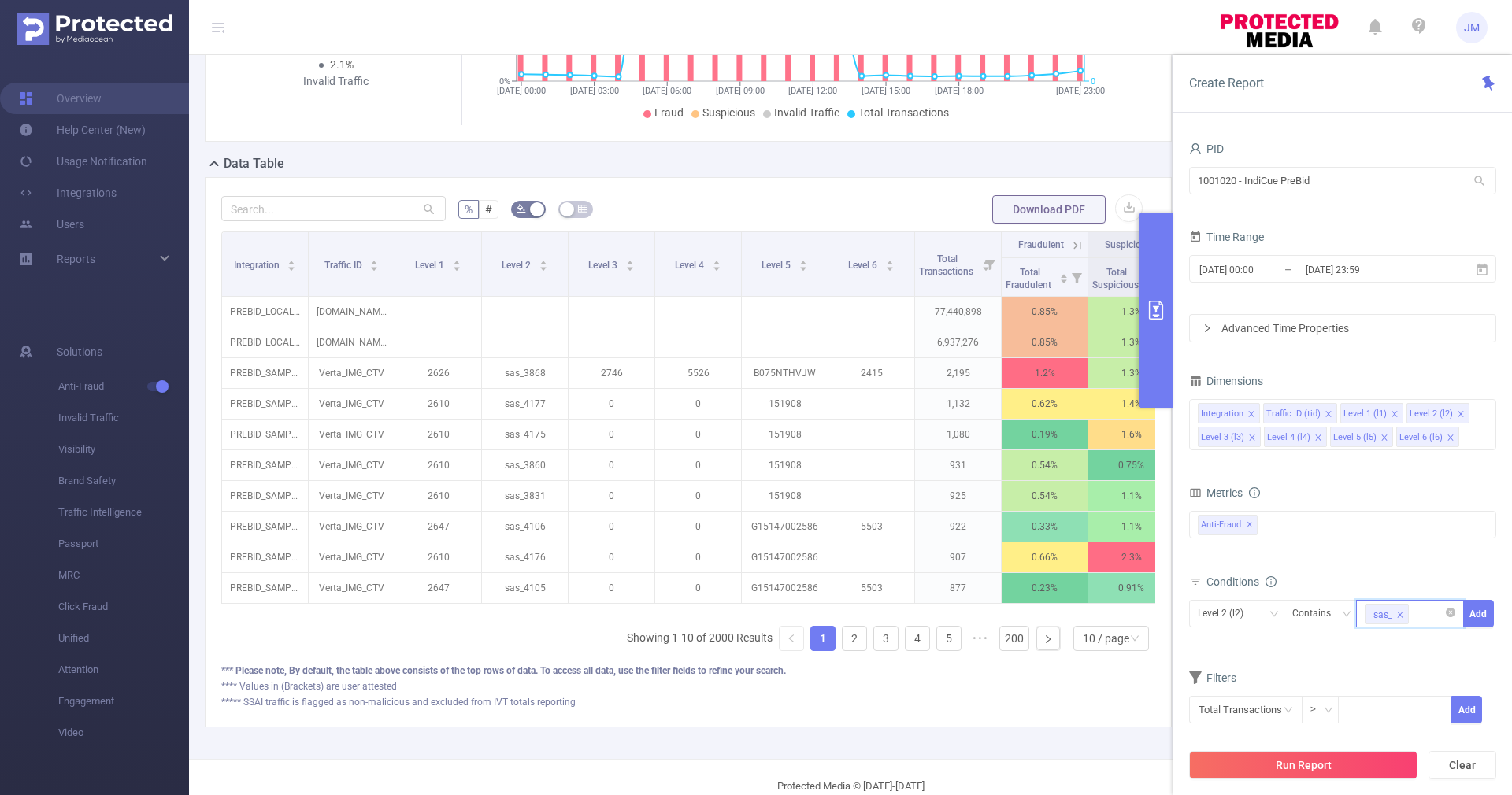
click at [1398, 615] on icon "icon: close" at bounding box center [1400, 615] width 8 height 8
type input "sas_4518"
click at [1421, 638] on li "sas_4518" at bounding box center [1410, 645] width 108 height 25
click at [1481, 616] on button "Add" at bounding box center [1478, 613] width 31 height 27
click at [1308, 768] on button "Run Report" at bounding box center [1303, 764] width 229 height 28
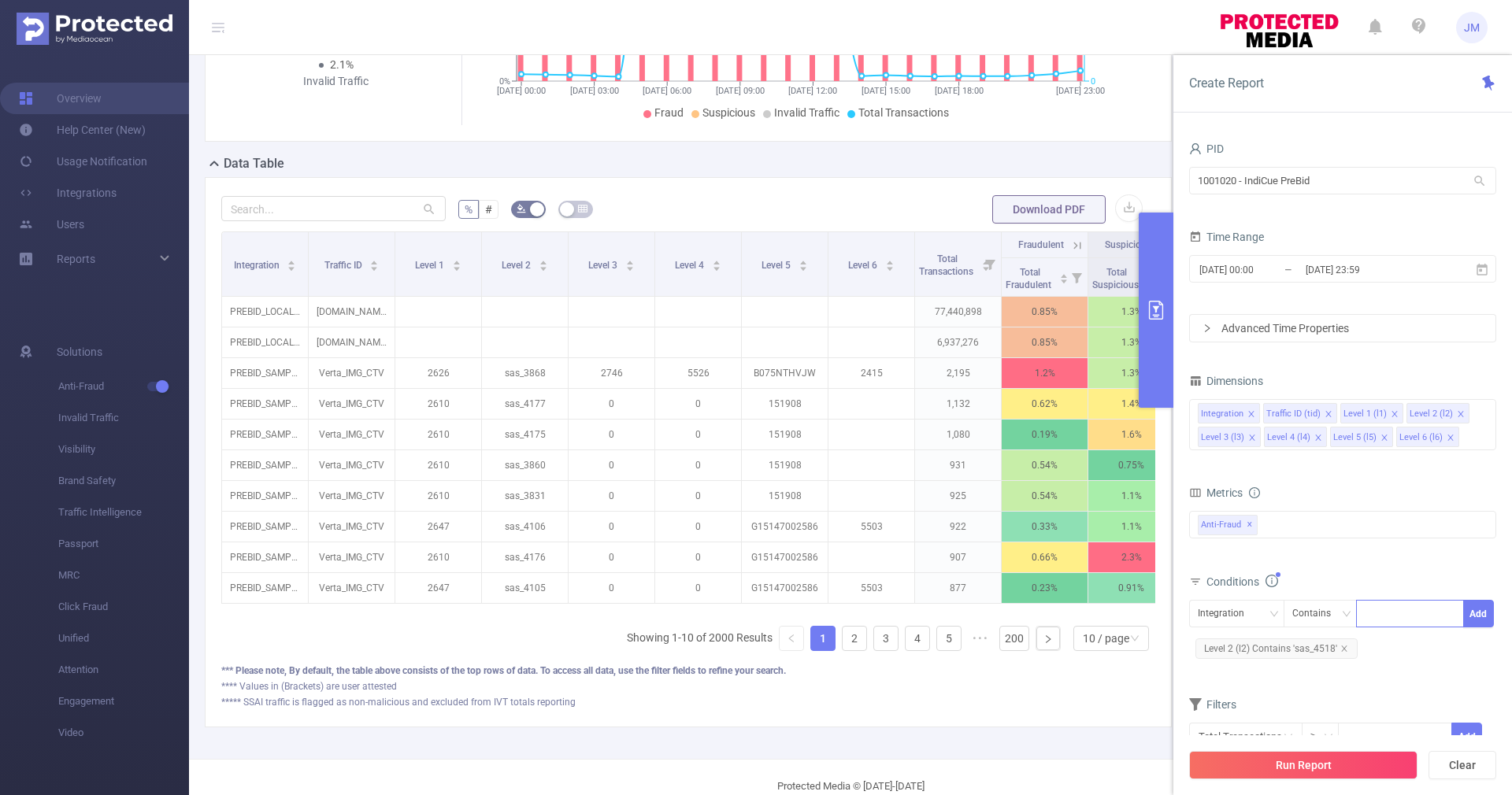
scroll to position [56, 0]
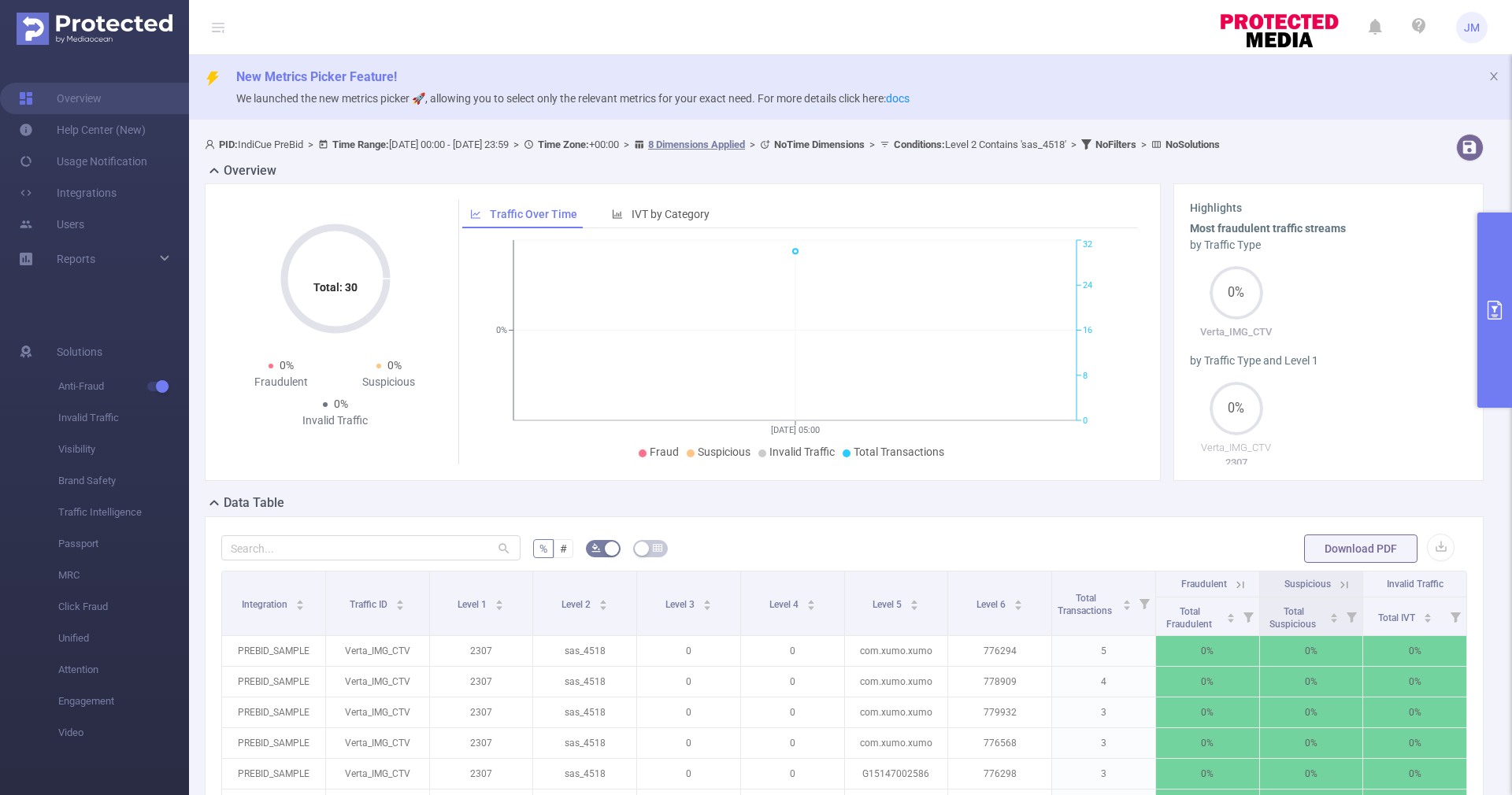
click at [1502, 387] on button "primary" at bounding box center [1494, 310] width 35 height 196
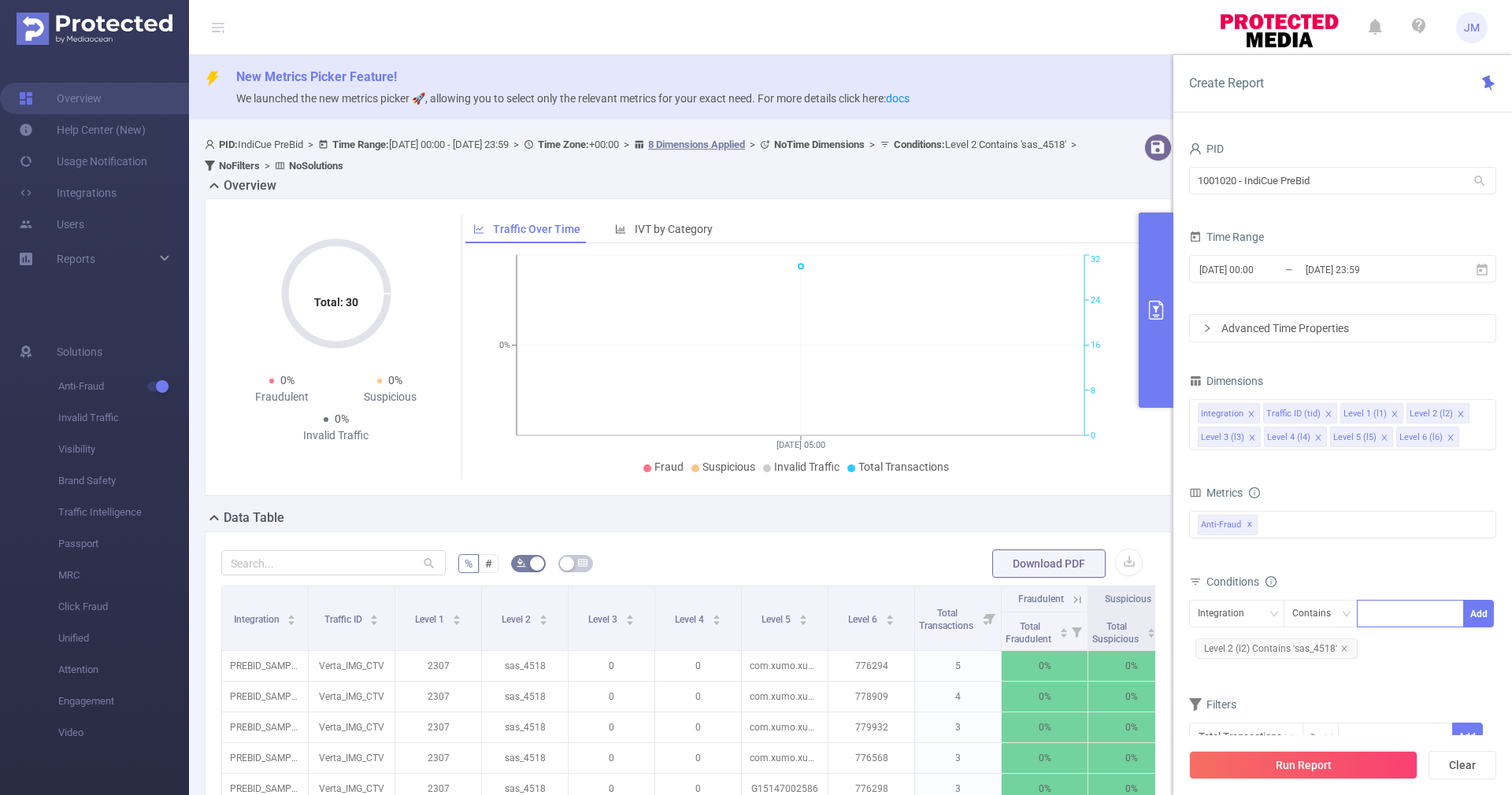
click at [953, 496] on div "Total: 30 Total: 30 0% Fraudulent 0% Suspicious 0% Invalid Traffic Traffic Over…" at bounding box center [688, 352] width 980 height 310
click at [1387, 614] on div at bounding box center [1410, 613] width 90 height 26
click at [1256, 609] on div "Integration" at bounding box center [1236, 613] width 78 height 26
click at [1225, 484] on li "Level 2 (l2)" at bounding box center [1237, 483] width 95 height 25
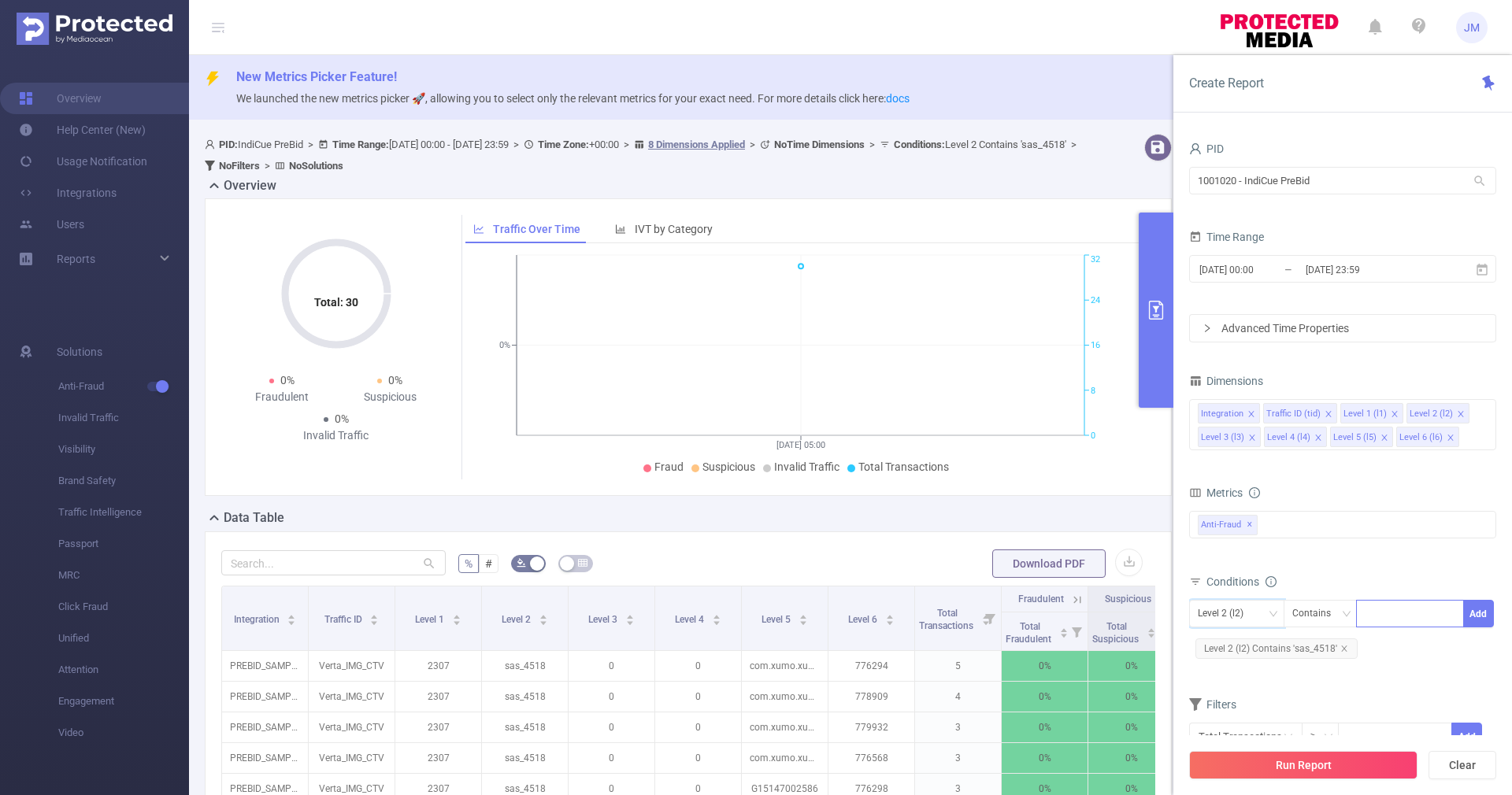
click at [1390, 617] on div at bounding box center [1410, 613] width 90 height 26
type input "d"
paste input "3373"
type input "sas_3373"
click at [1422, 645] on li "sas_3373" at bounding box center [1410, 645] width 108 height 25
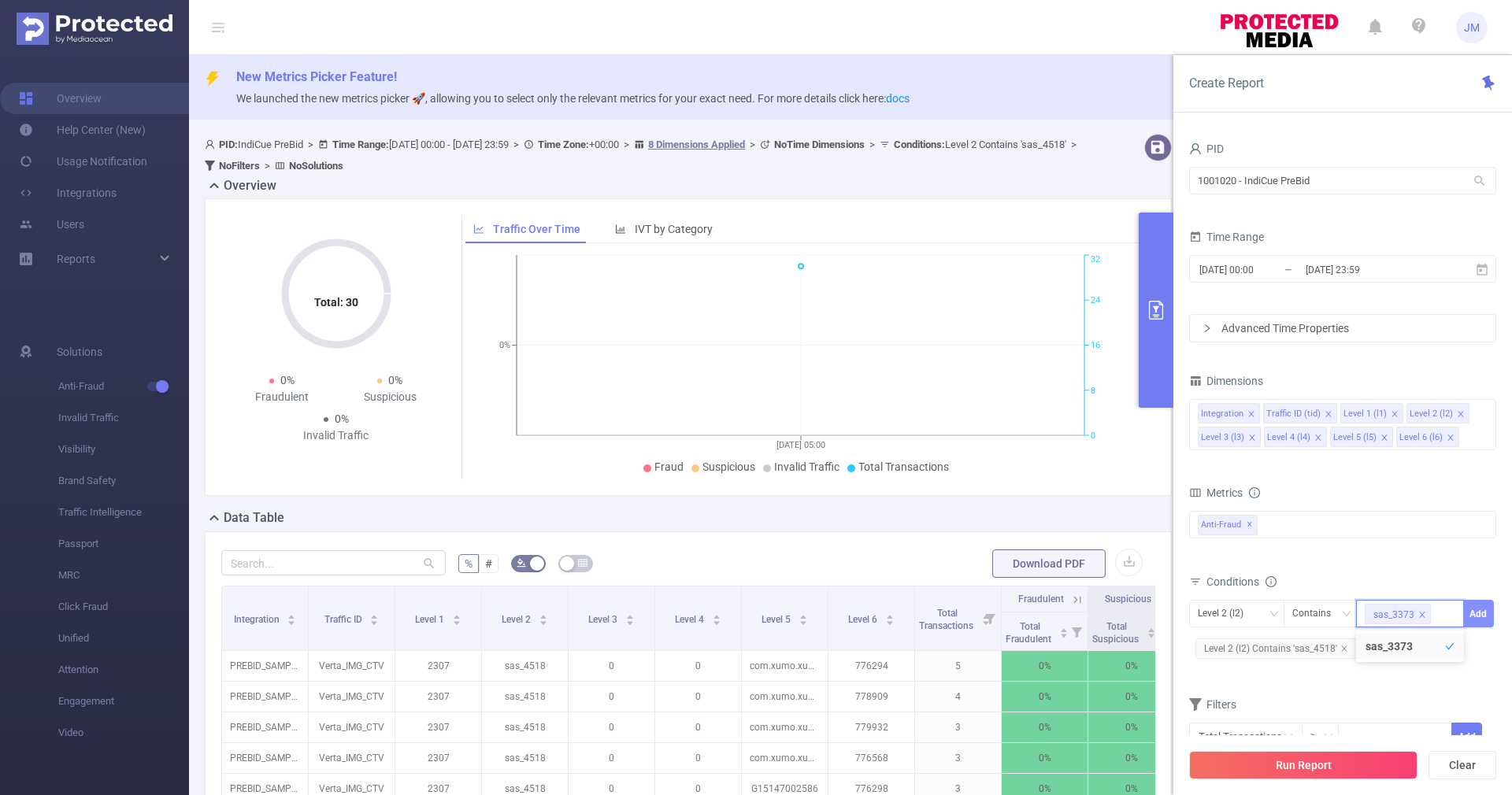
click at [1473, 620] on button "Add" at bounding box center [1478, 613] width 31 height 27
click at [1330, 759] on button "Run Report" at bounding box center [1303, 764] width 229 height 28
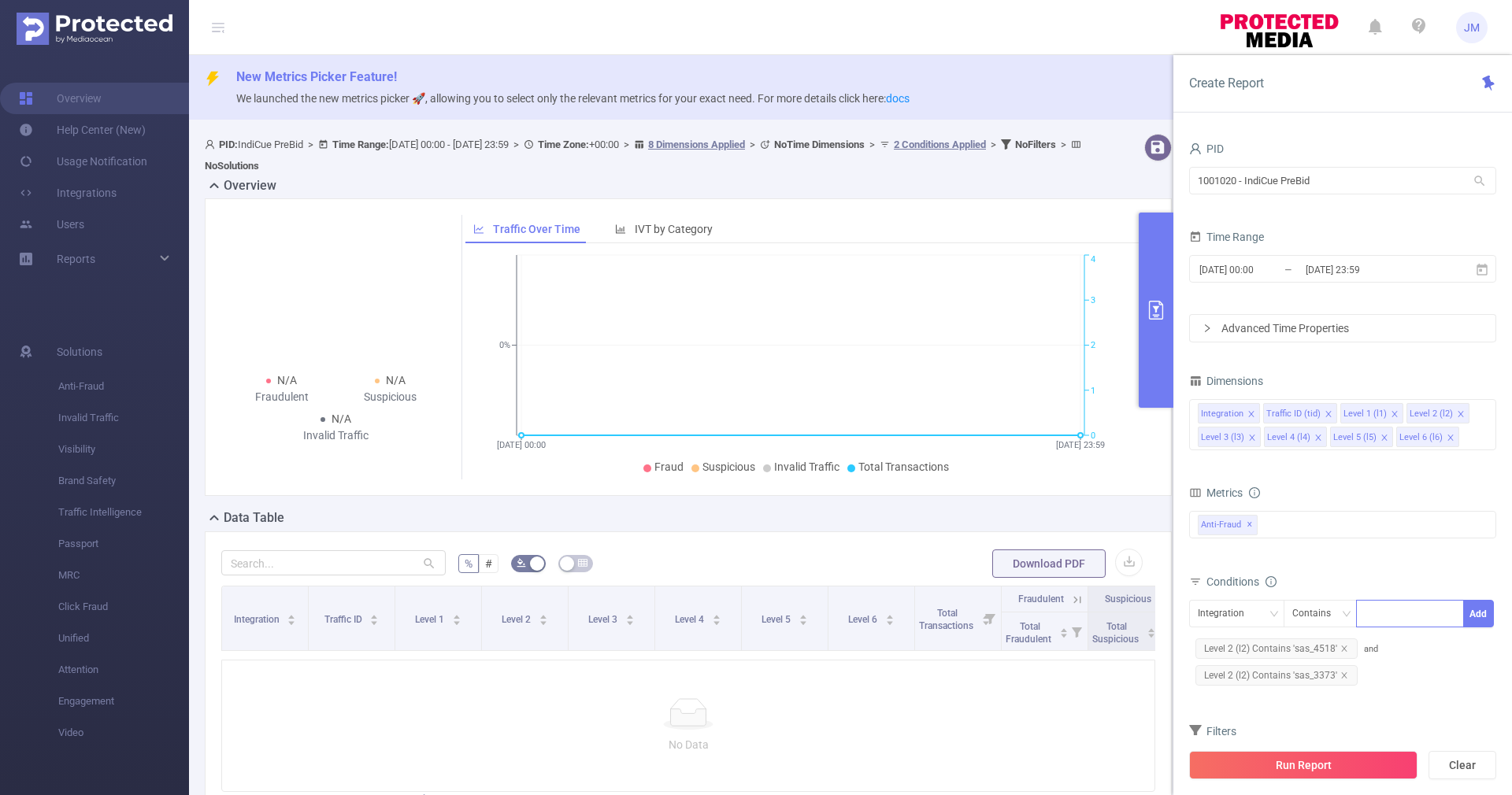
click at [1391, 615] on div at bounding box center [1410, 613] width 90 height 26
type input "3373"
click at [1390, 640] on li "3373" at bounding box center [1410, 645] width 108 height 25
click at [1489, 614] on button "Add" at bounding box center [1478, 613] width 31 height 27
click at [1365, 772] on button "Run Report" at bounding box center [1303, 764] width 229 height 28
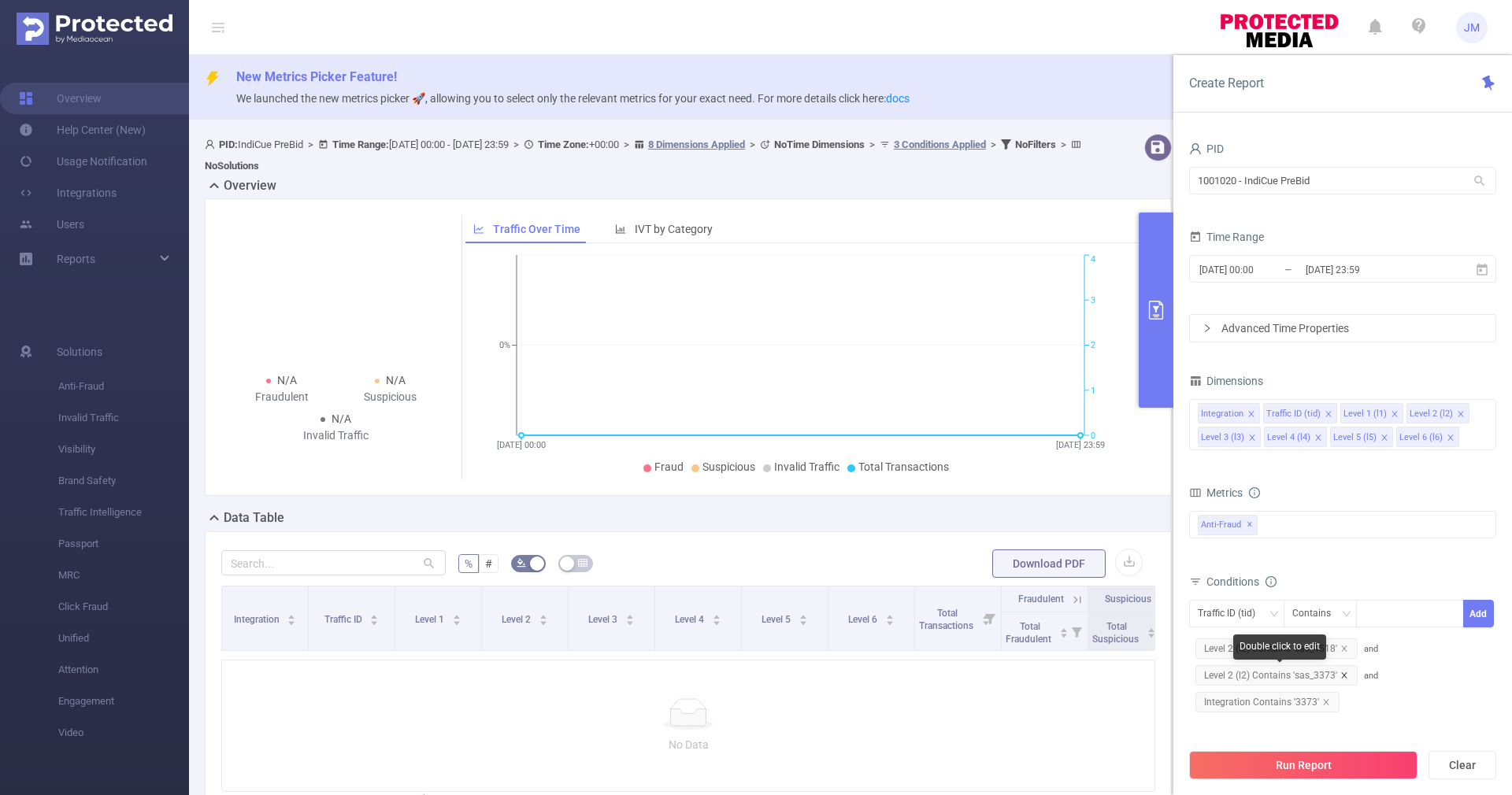
click at [1343, 674] on icon "icon: close" at bounding box center [1345, 675] width 8 height 8
click at [1343, 648] on icon "icon: close" at bounding box center [1345, 649] width 8 height 8
click at [1357, 772] on button "Run Report" at bounding box center [1303, 764] width 229 height 28
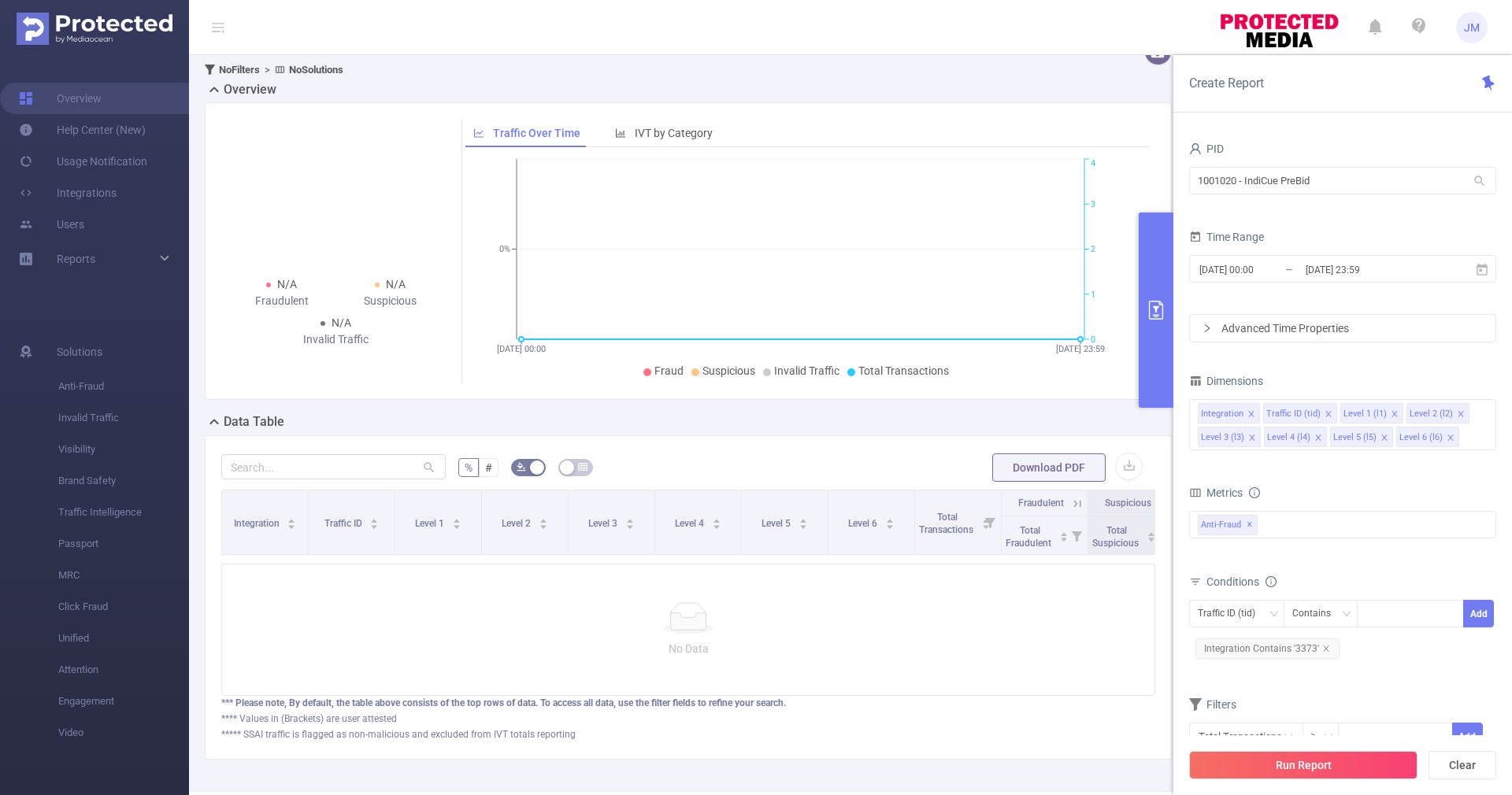
scroll to position [59, 0]
